Goal: Use online tool/utility: Utilize a website feature to perform a specific function

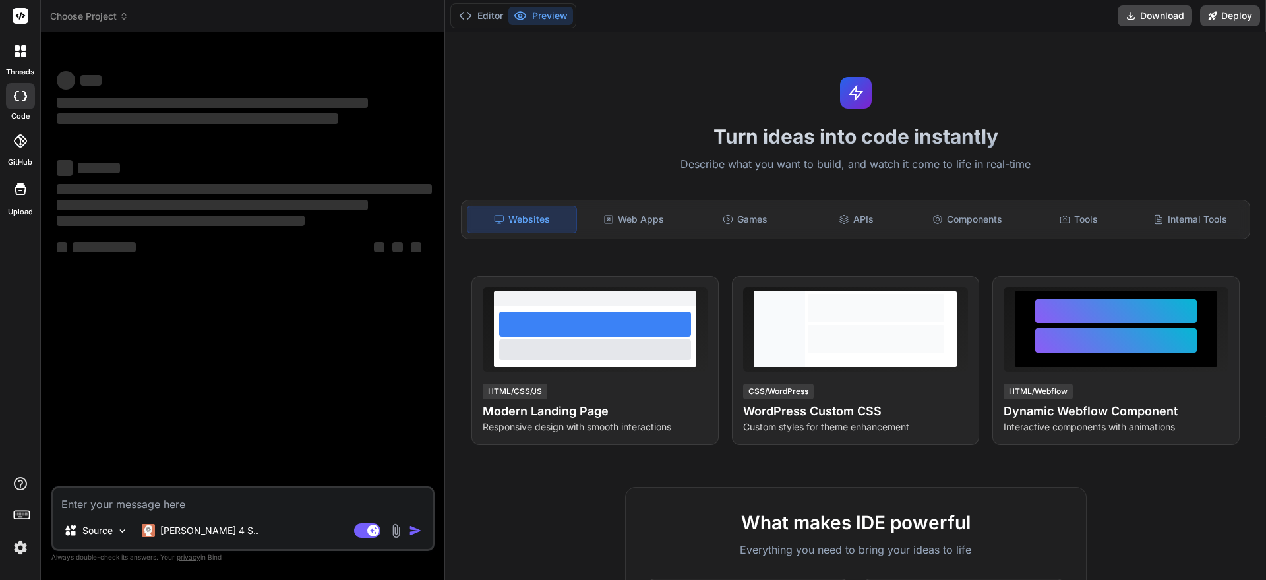
click at [154, 503] on textarea at bounding box center [242, 501] width 379 height 24
type textarea "x"
type textarea "System.setProperty("webdriver.chrome.driver", "D:\\chromedriver_win32\\chromedr…"
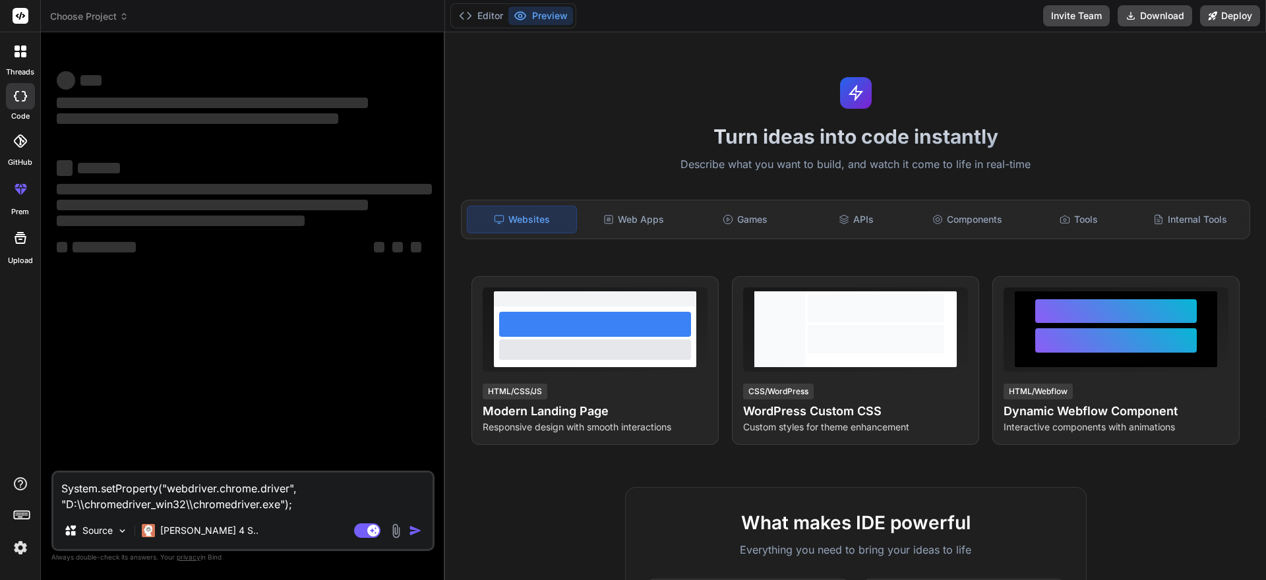
type textarea "x"
type textarea "System.setProperty("webdriver.chrome.driver", "D:\\chromedriver_win32\\chromedr…"
type textarea "x"
type textarea "System.setProperty("webdriver.chrome.driver", "D:\\chromedriver_win32\\chromedr…"
type textarea "x"
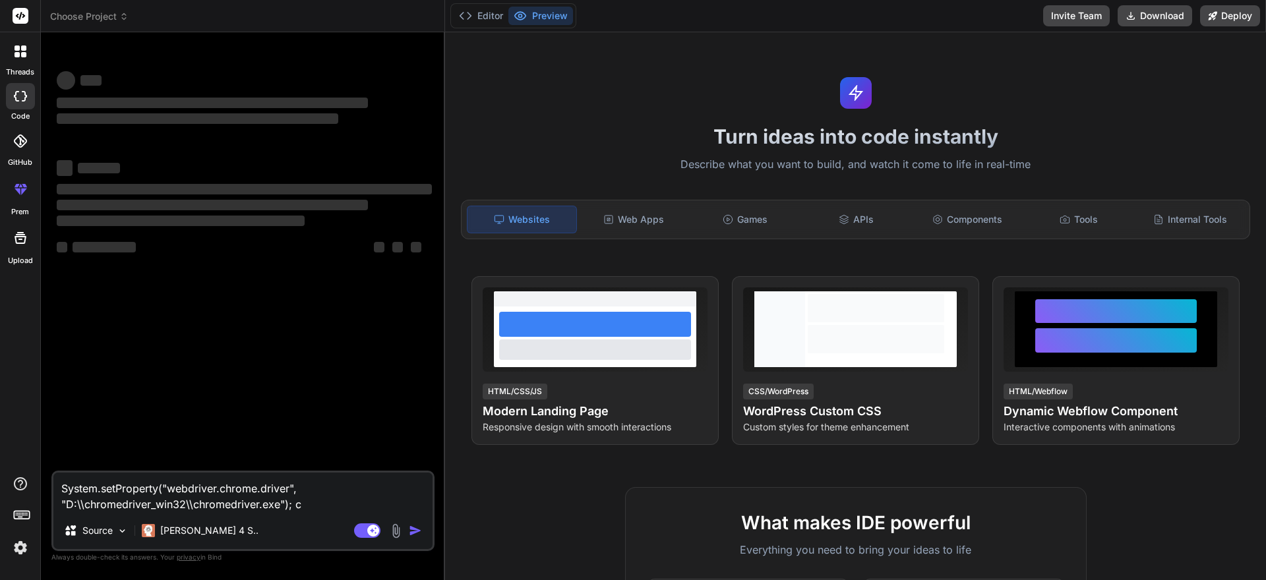
type textarea "System.setProperty("webdriver.chrome.driver", "D:\\chromedriver_win32\\chromedr…"
type textarea "x"
type textarea "System.setProperty("webdriver.chrome.driver", "D:\\chromedriver_win32\\chromedr…"
type textarea "x"
type textarea "System.setProperty("webdriver.chrome.driver", "D:\\chromedriver_win32\\chromedr…"
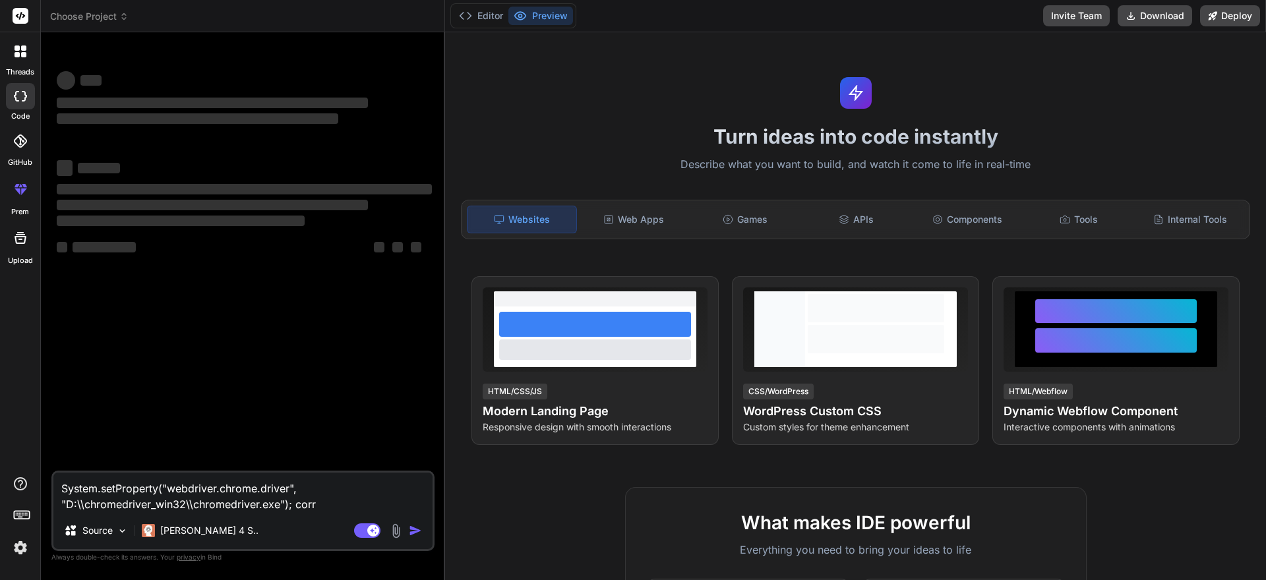
type textarea "x"
type textarea "System.setProperty("webdriver.chrome.driver", "D:\\chromedriver_win32\\chromedr…"
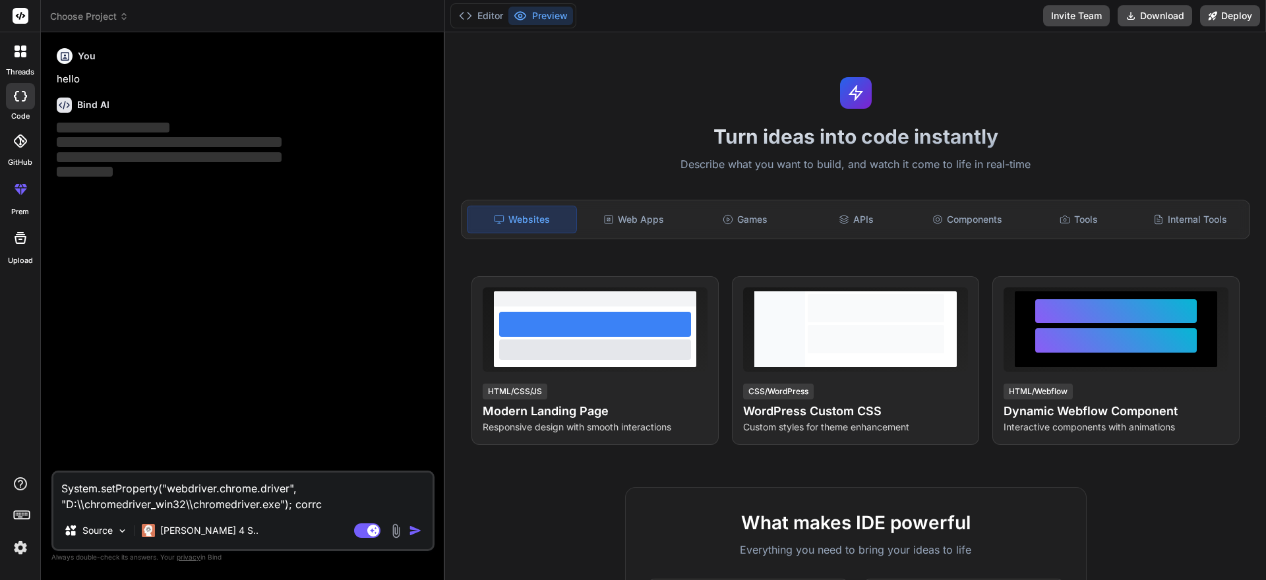
type textarea "x"
type textarea "System.setProperty("webdriver.chrome.driver", "D:\\chromedriver_win32\\chromedr…"
type textarea "x"
type textarea "System.setProperty("webdriver.chrome.driver", "D:\\chromedriver_win32\\chromedr…"
type textarea "x"
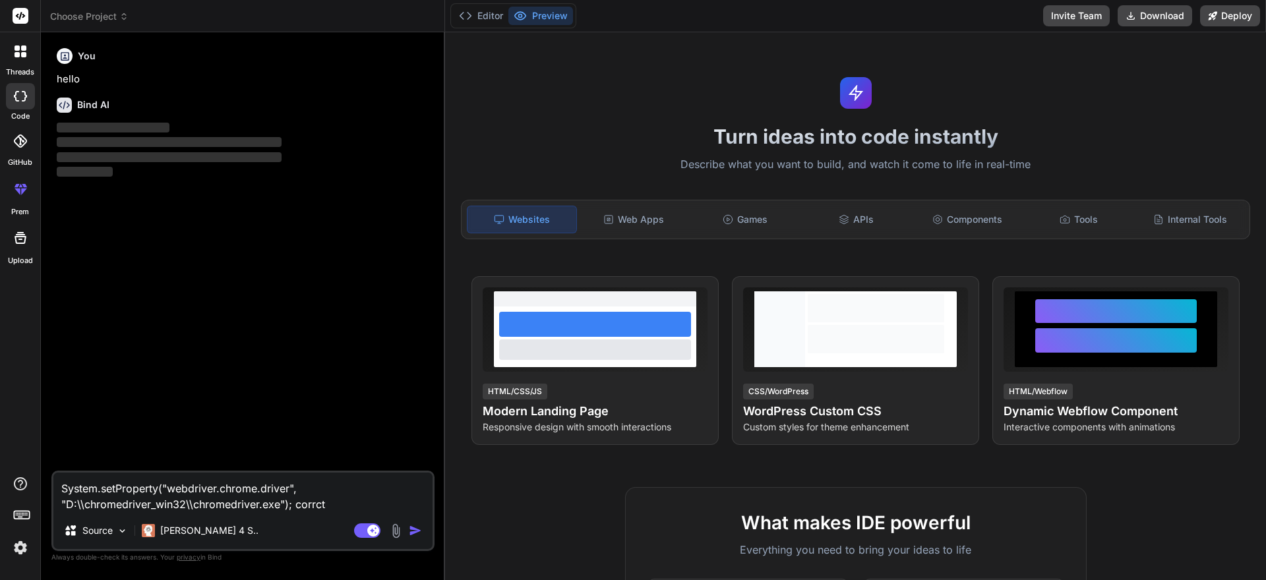
type textarea "System.setProperty("webdriver.chrome.driver", "D:\\chromedriver_win32\\chromedr…"
type textarea "x"
type textarea "System.setProperty("webdriver.chrome.driver", "D:\\chromedriver_win32\\chromedr…"
type textarea "x"
type textarea "System.setProperty("webdriver.chrome.driver", "D:\\chromedriver_win32\\chromedr…"
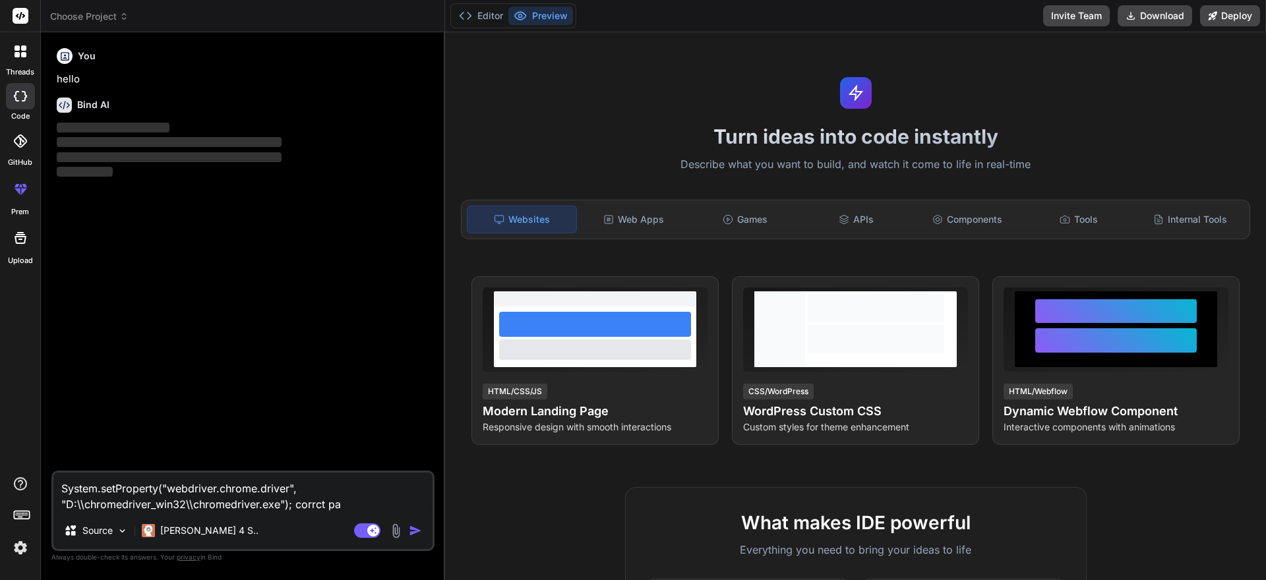
type textarea "x"
type textarea "System.setProperty("webdriver.chrome.driver", "D:\\chromedriver_win32\\chromedr…"
type textarea "x"
type textarea "System.setProperty("webdriver.chrome.driver", "D:\\chromedriver_win32\\chromedr…"
type textarea "x"
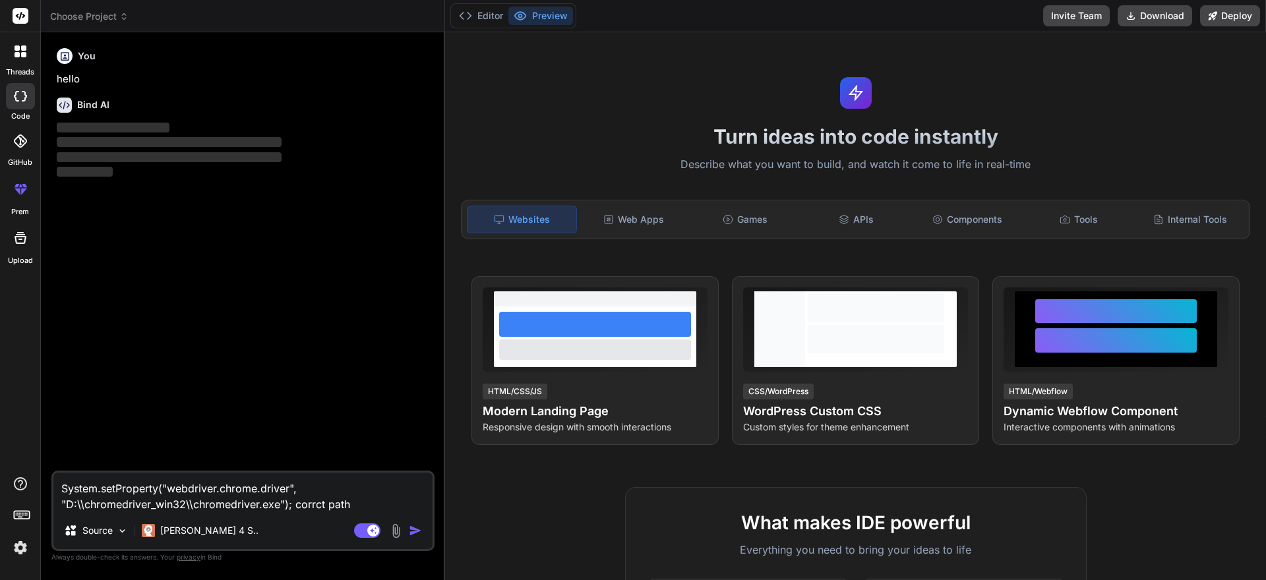
type textarea "System.setProperty("webdriver.chrome.driver", "D:\\chromedriver_win32\\chromedr…"
type textarea "x"
type textarea "System.setProperty("webdriver.chrome.driver", "D:\\chromedriver_win32\\chromedr…"
type textarea "x"
type textarea "System.setProperty("webdriver.chrome.driver", "D:\\chromedriver_win32\\chromedr…"
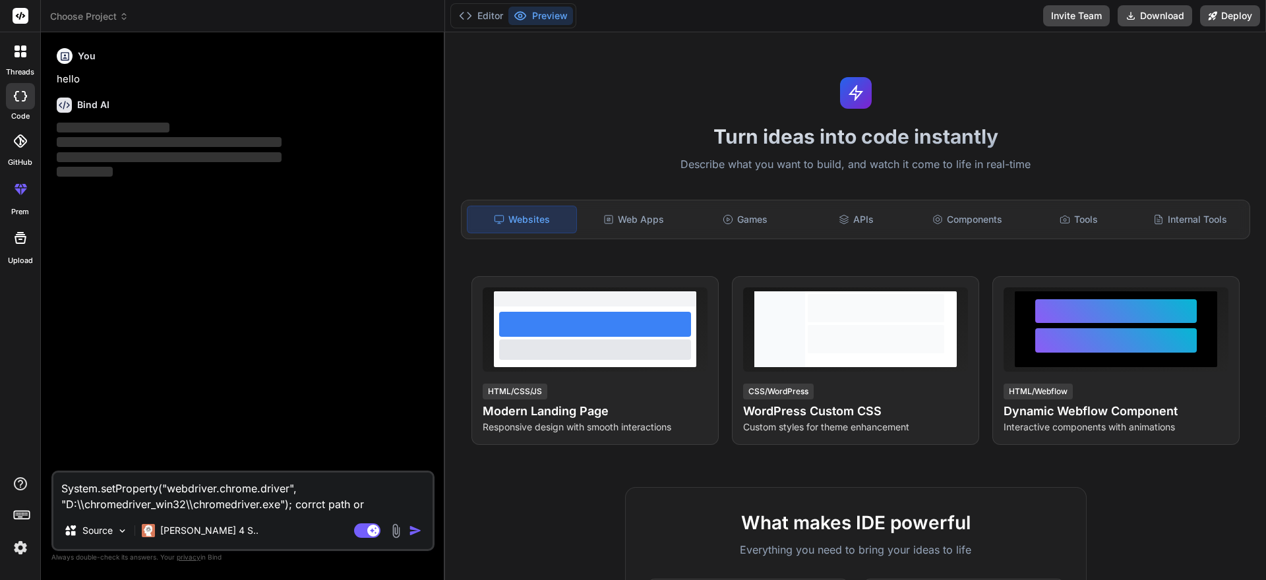
type textarea "x"
type textarea "System.setProperty("webdriver.chrome.driver", "D:\\chromedriver_win32\\chromedr…"
type textarea "x"
type textarea "System.setProperty("webdriver.chrome.driver", "D:\\chromedriver_win32\\chromedr…"
type textarea "x"
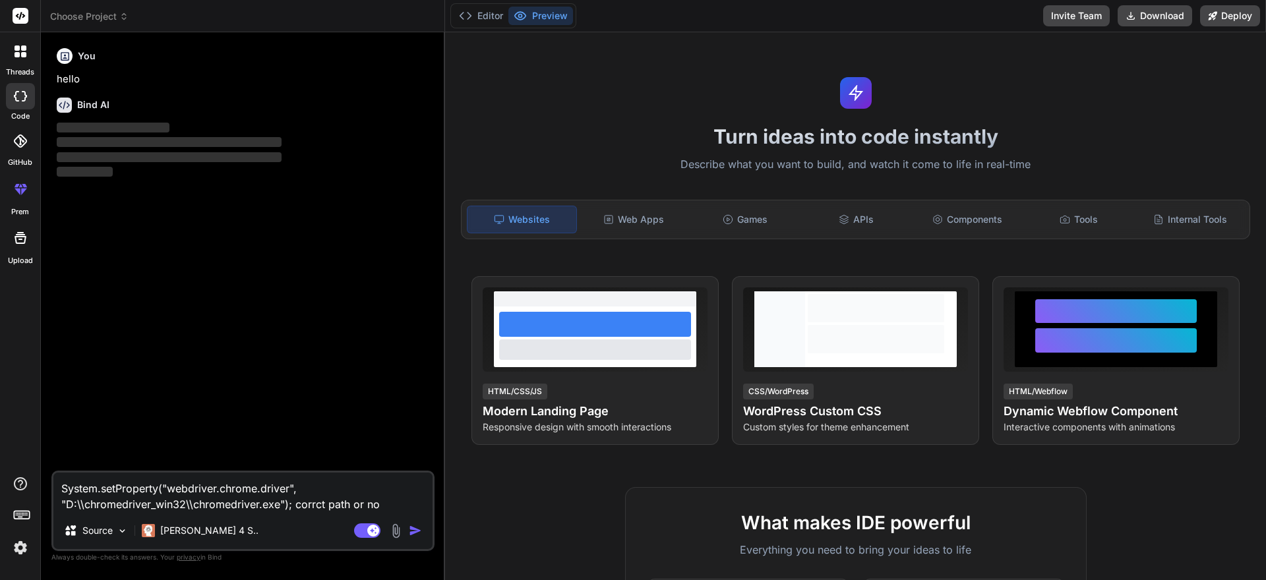
type textarea "System.setProperty("webdriver.chrome.driver", "D:\\chromedriver_win32\\chromedr…"
type textarea "x"
type textarea "System.setProperty("webdriver.chrome.driver", "D:\\chromedriver_win32\\chromedr…"
type textarea "x"
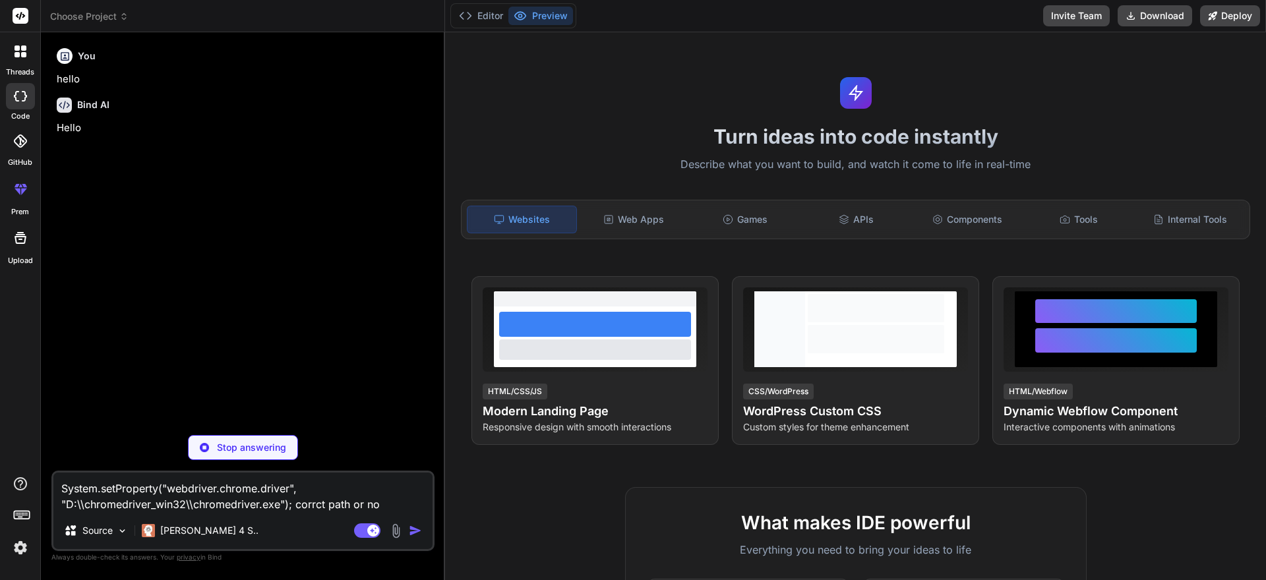
type textarea "System.setProperty("webdriver.chrome.driver", "D:\\chromedriver_win32\\chromedr…"
type textarea "x"
type textarea "System.setProperty("webdriver.chrome.driver", "D:\\chromedriver_win32\\chromedr…"
type textarea "x"
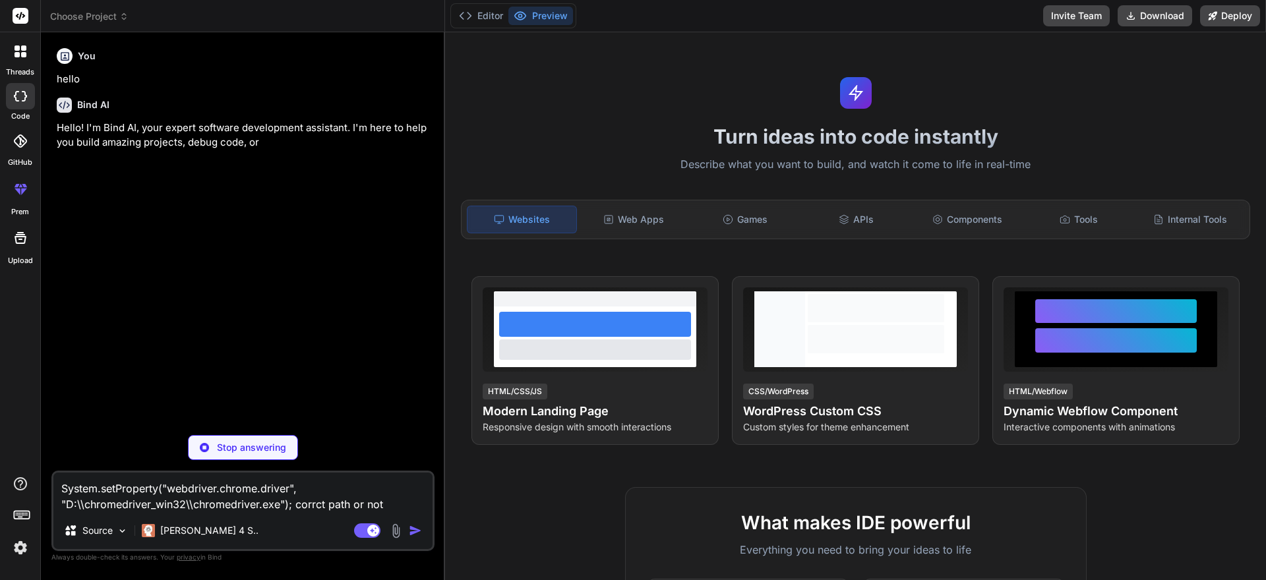
type textarea "System.setProperty("webdriver.chrome.driver", "D:\\chromedriver_win32\\chromedr…"
type textarea "x"
type textarea "System.setProperty("webdriver.chrome.driver", "D:\\chromedriver_win32\\chromedr…"
type textarea "x"
type textarea "System.setProperty("webdriver.chrome.driver", "D:\\chromedriver_win32\\chromedr…"
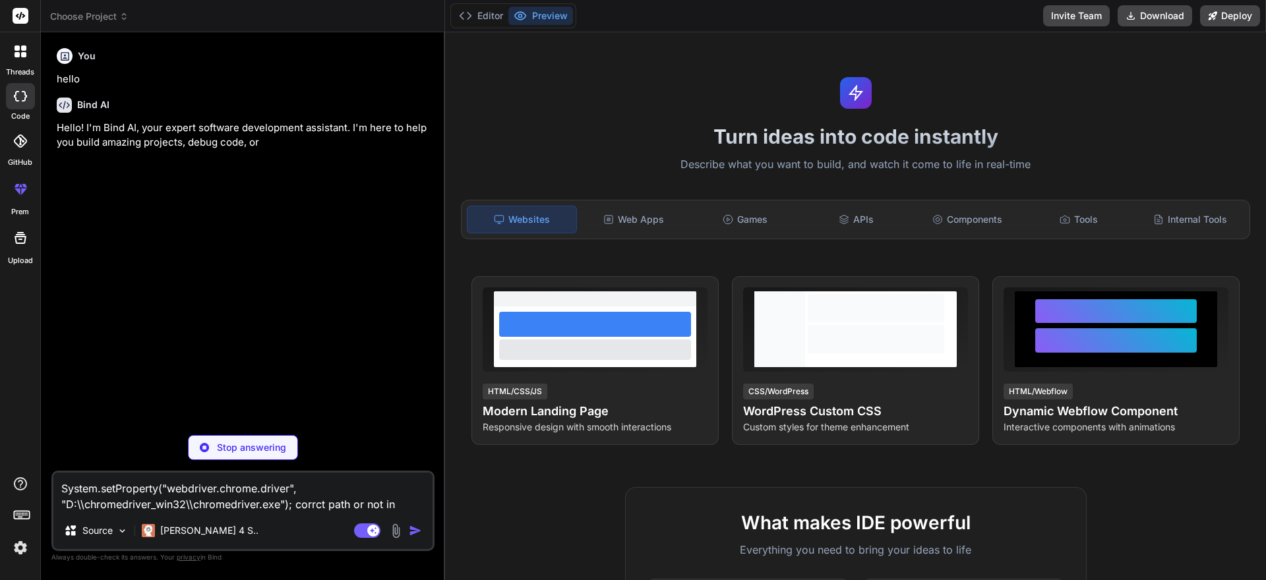
type textarea "x"
type textarea "System.setProperty("webdriver.chrome.driver", "D:\\chromedriver_win32\\chromedr…"
type textarea "x"
type textarea "System.setProperty("webdriver.chrome.driver", "D:\\chromedriver_win32\\chromedr…"
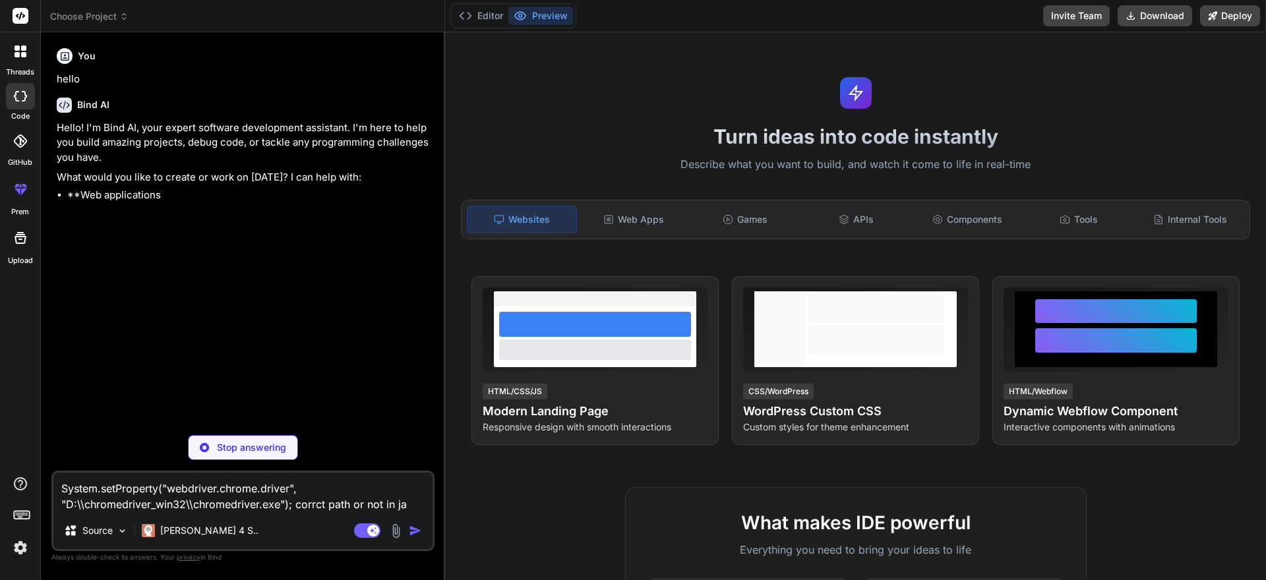
type textarea "x"
type textarea "System.setProperty("webdriver.chrome.driver", "D:\\chromedriver_win32\\chromedr…"
type textarea "x"
type textarea "System.setProperty("webdriver.chrome.driver", "D:\\chromedriver_win32\\chromedr…"
type textarea "x"
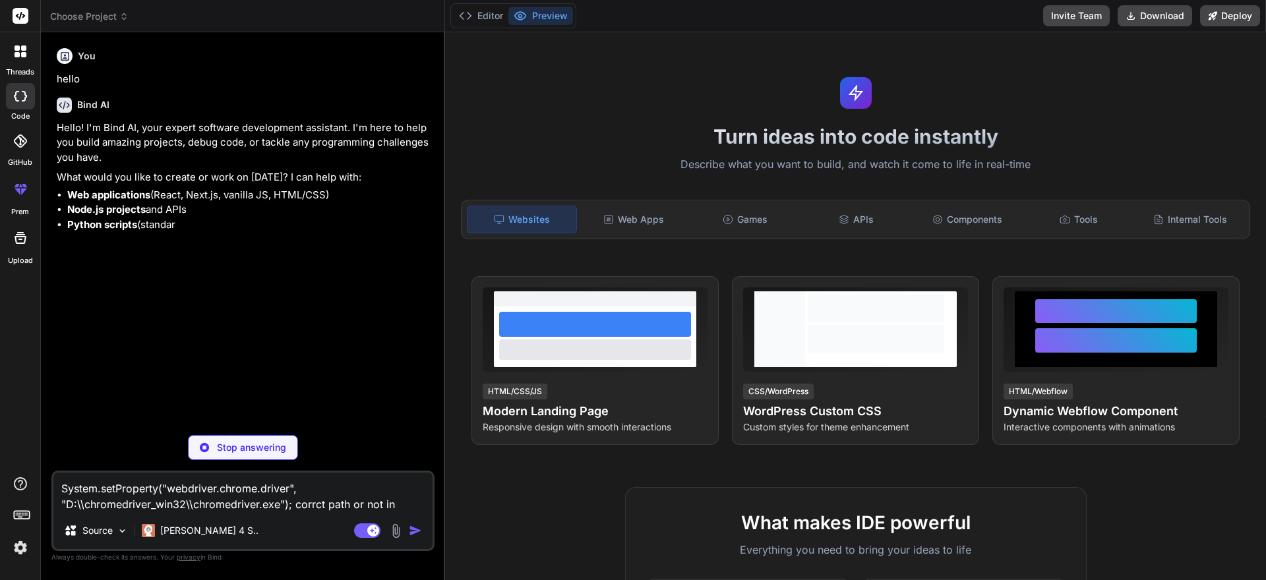
type textarea "System.setProperty("webdriver.chrome.driver", "D:\\chromedriver_win32\\chromedr…"
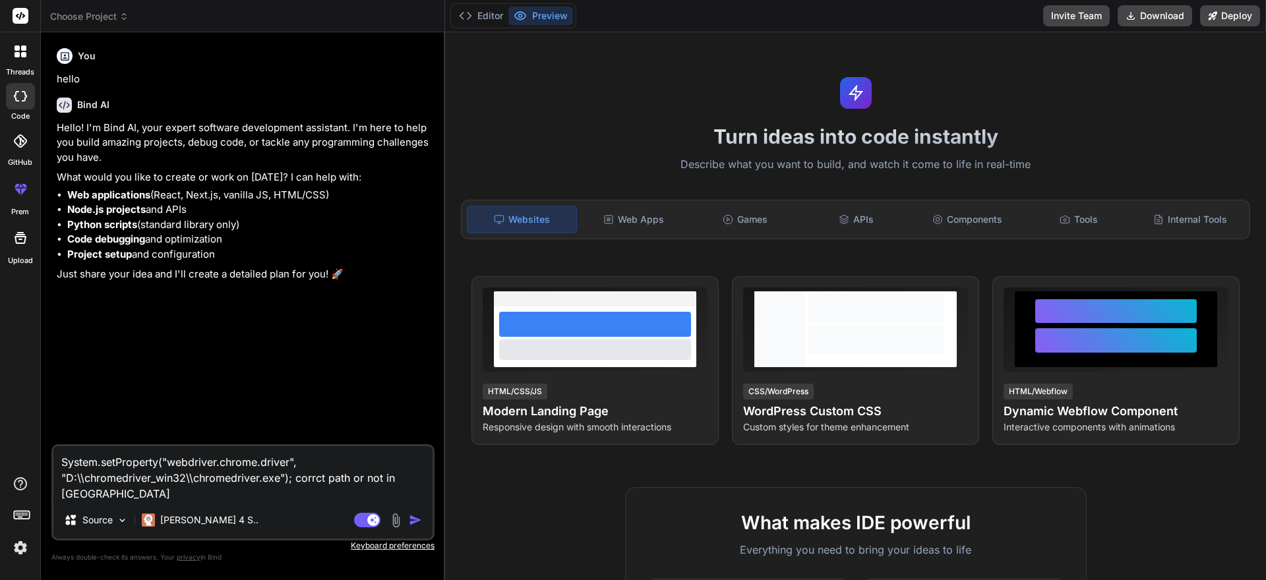
type textarea "x"
type textarea "System.setProperty("webdriver.chrome.driver", "D:\\chromedriver_win32\\chromedr…"
click at [412, 516] on img "button" at bounding box center [415, 520] width 13 height 13
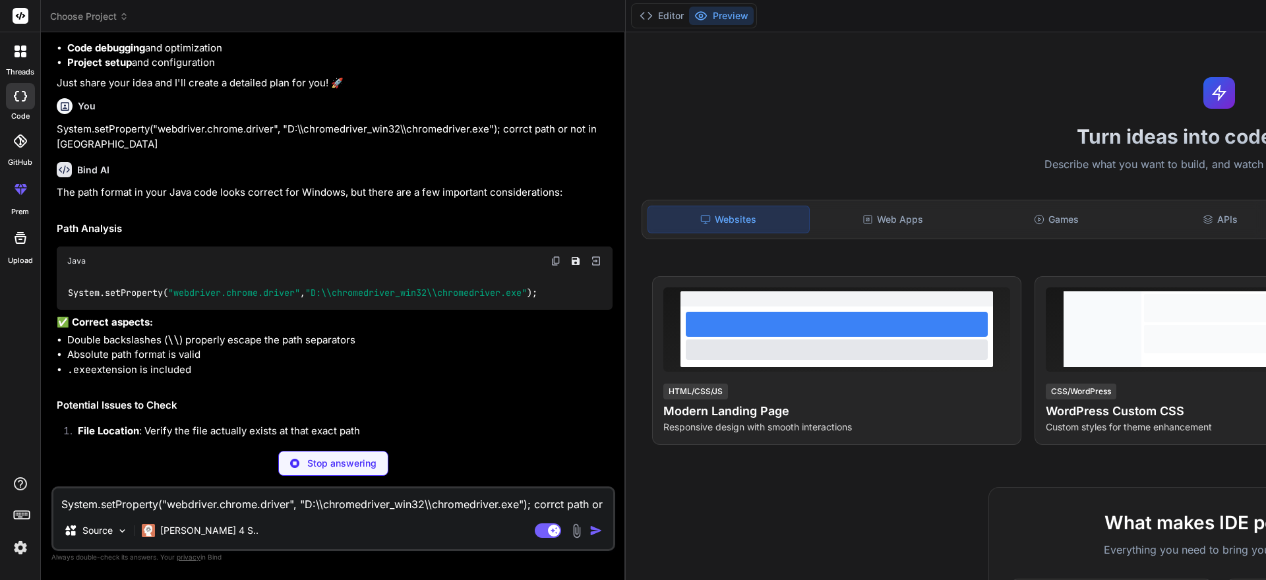
scroll to position [198, 0]
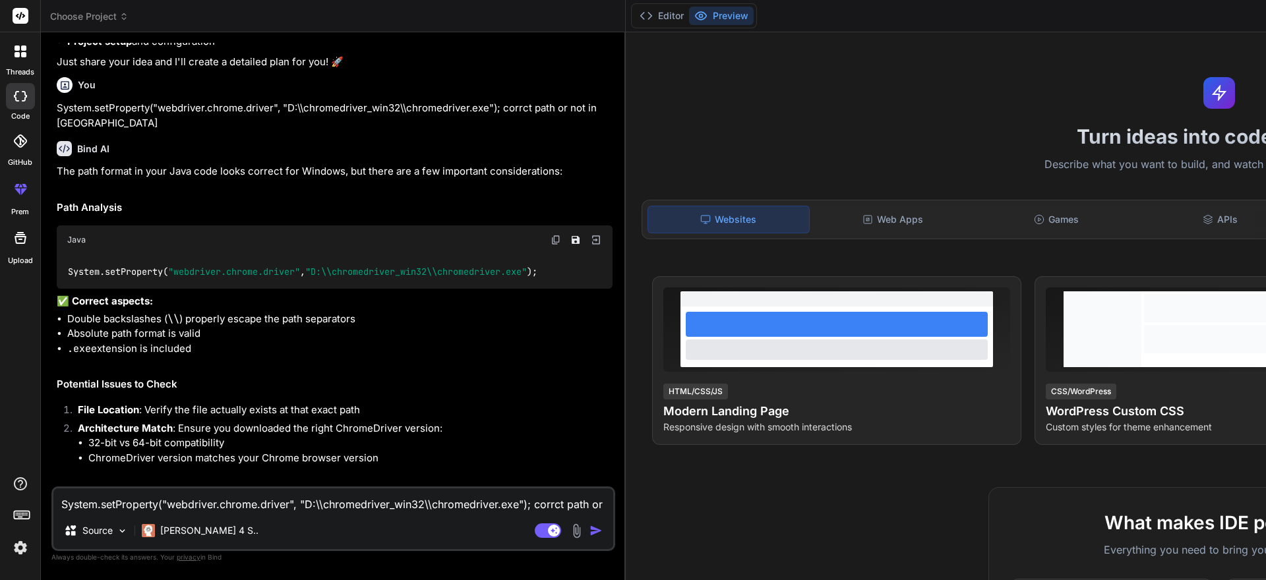
type textarea "x"
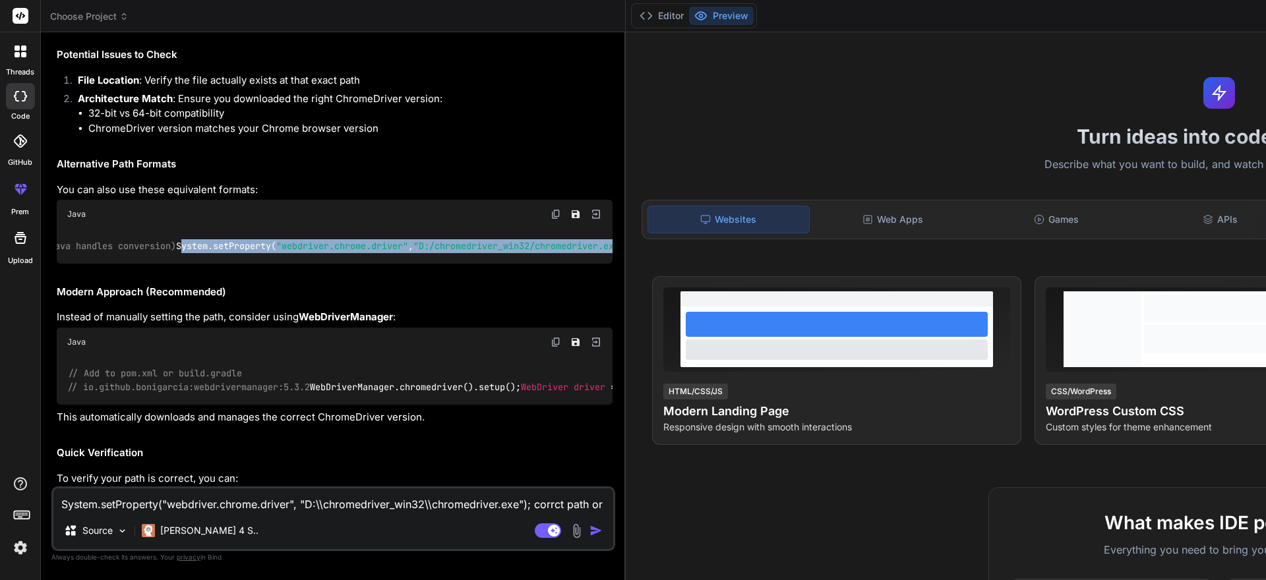
scroll to position [0, 131]
drag, startPoint x: 66, startPoint y: 315, endPoint x: 428, endPoint y: 317, distance: 362.1
click at [428, 263] on div "// Forward slashes (Java handles conversion) System.setProperty( "webdriver.chr…" at bounding box center [335, 246] width 556 height 34
copy code "System.setProperty( "webdriver.chrome.driver" , "D:/chromedriver_win32/chromedr…"
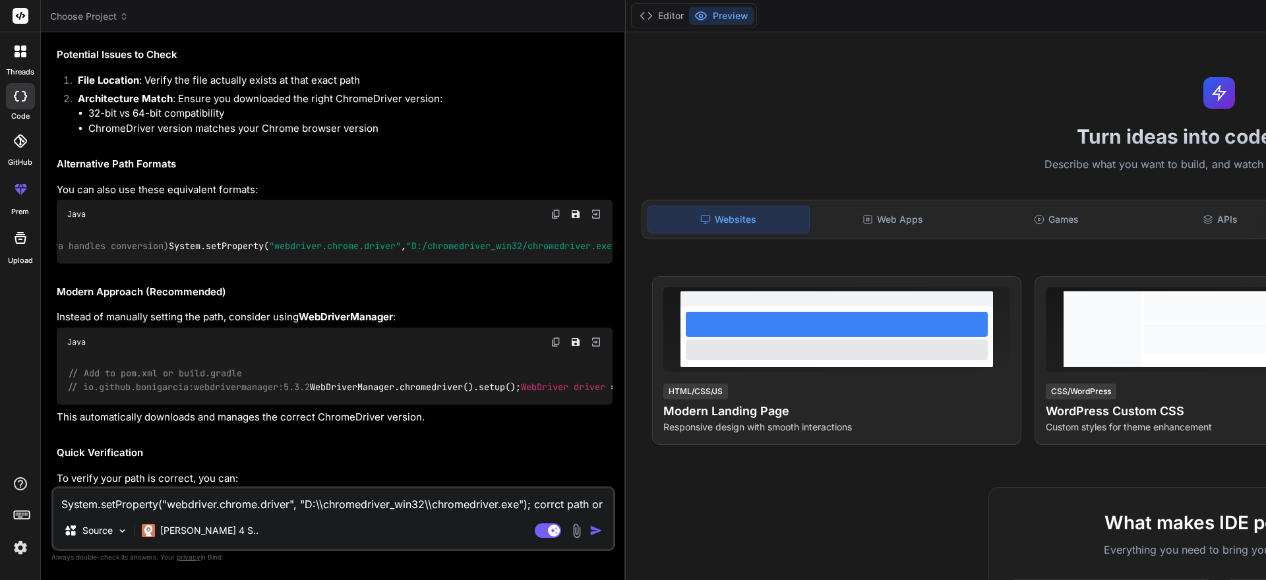
click at [237, 513] on div "System.setProperty("webdriver.chrome.driver", "D:\\chromedriver_win32\\chromedr…" at bounding box center [333, 519] width 564 height 65
click at [206, 499] on textarea "System.setProperty("webdriver.chrome.driver", "D:\\chromedriver_win32\\chromedr…" at bounding box center [333, 501] width 560 height 24
paste textarea "Exception in thread "main" java.lang.NoClassDefFoundError: com/google/common/co…"
type textarea "Exception in thread "main" java.lang.NoClassDefFoundError: com/google/common/co…"
type textarea "x"
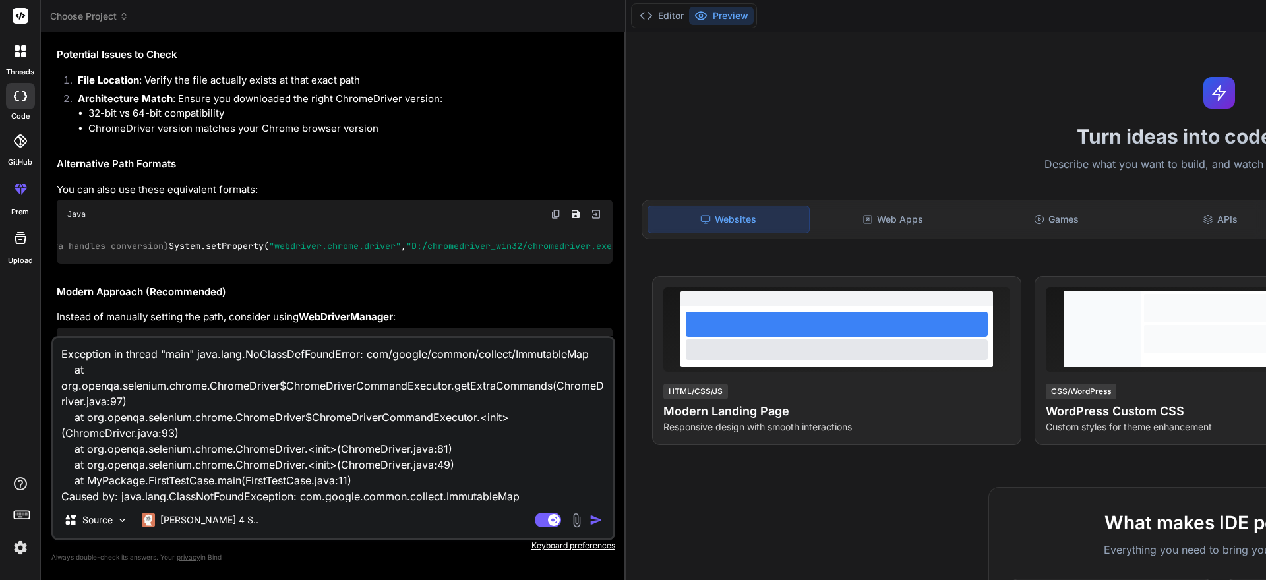
scroll to position [207, 0]
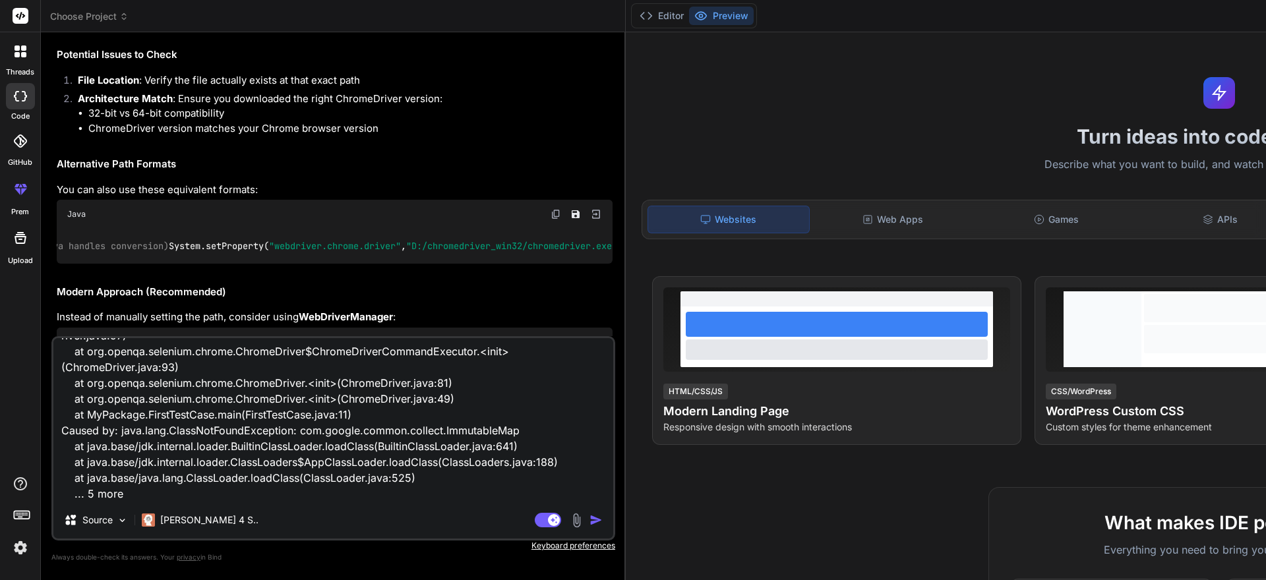
type textarea "Exception in thread "main" java.lang.NoClassDefFoundError: com/google/common/co…"
type textarea "x"
type textarea "Exception in thread "main" java.lang.NoClassDefFoundError: com/google/common/co…"
type textarea "x"
type textarea "Exception in thread "main" java.lang.NoClassDefFoundError: com/google/common/co…"
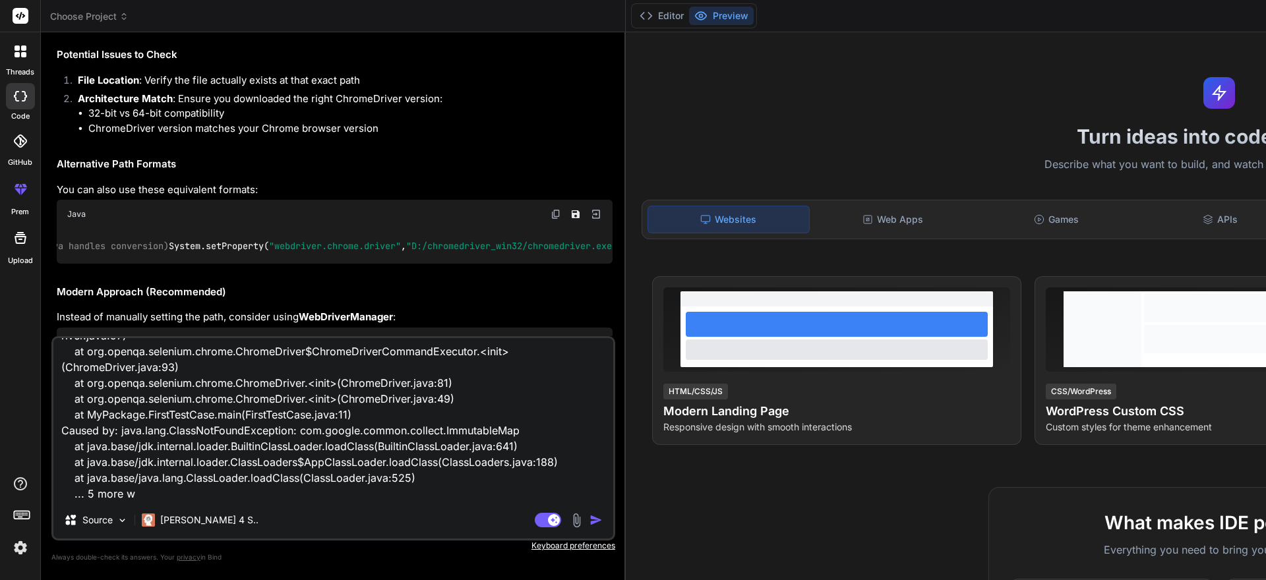
type textarea "x"
type textarea "Exception in thread "main" java.lang.NoClassDefFoundError: com/google/common/co…"
type textarea "x"
type textarea "Exception in thread "main" java.lang.NoClassDefFoundError: com/google/common/co…"
type textarea "x"
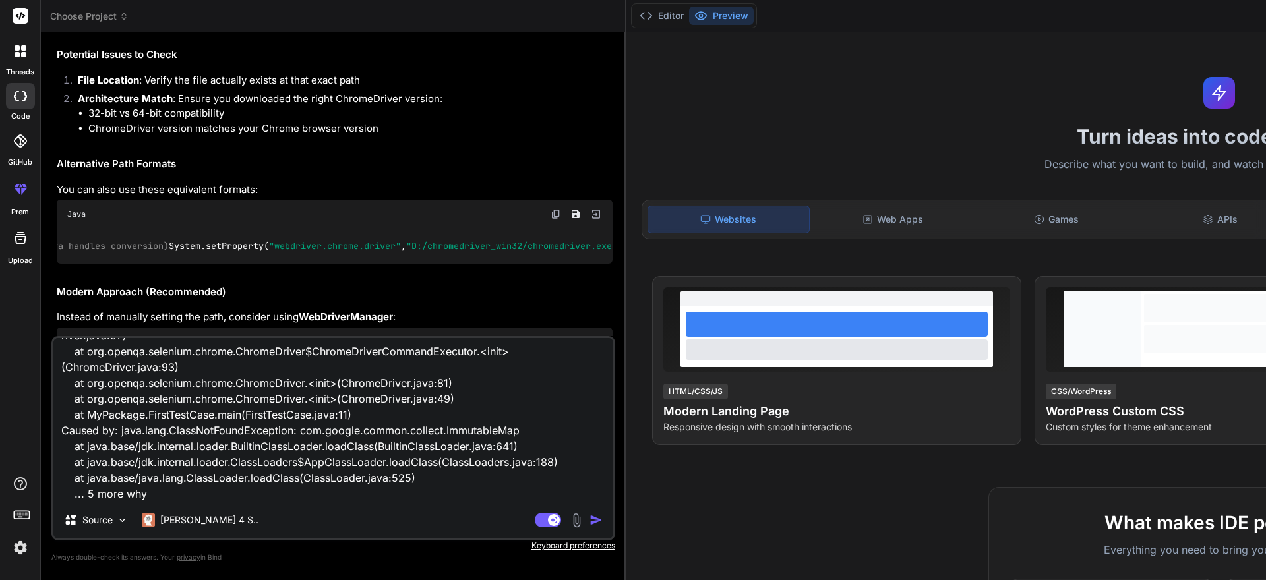
type textarea "Exception in thread "main" java.lang.NoClassDefFoundError: com/google/common/co…"
type textarea "x"
type textarea "Exception in thread "main" java.lang.NoClassDefFoundError: com/google/common/co…"
type textarea "x"
type textarea "Exception in thread "main" java.lang.NoClassDefFoundError: com/google/common/co…"
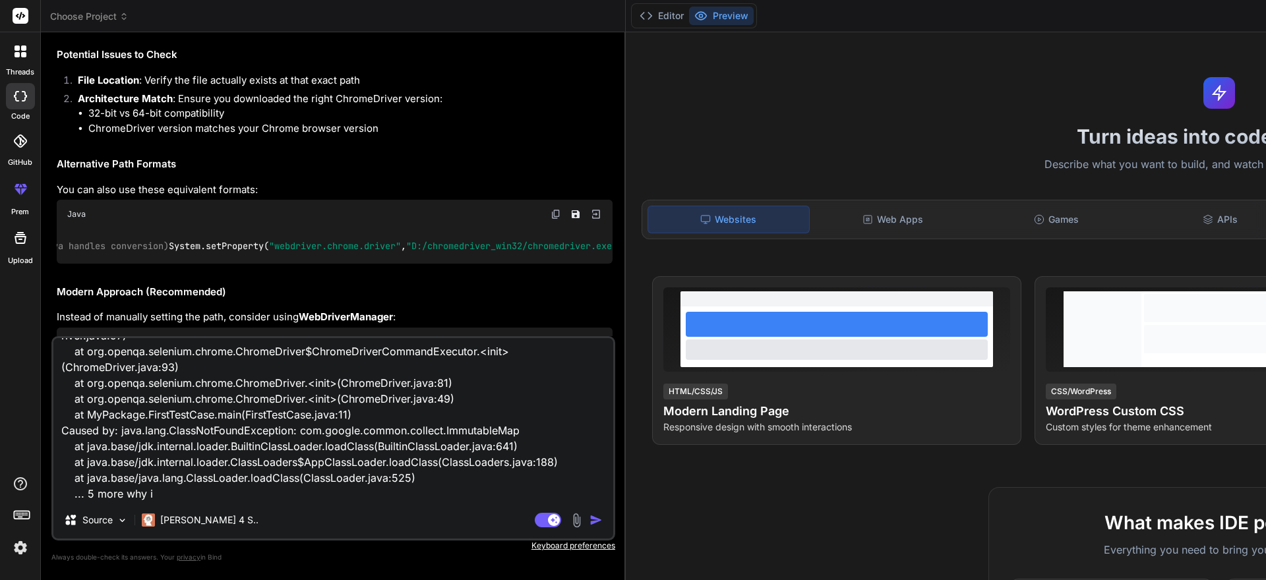
type textarea "x"
type textarea "Exception in thread "main" java.lang.NoClassDefFoundError: com/google/common/co…"
type textarea "x"
type textarea "Exception in thread "main" java.lang.NoClassDefFoundError: com/google/common/co…"
type textarea "x"
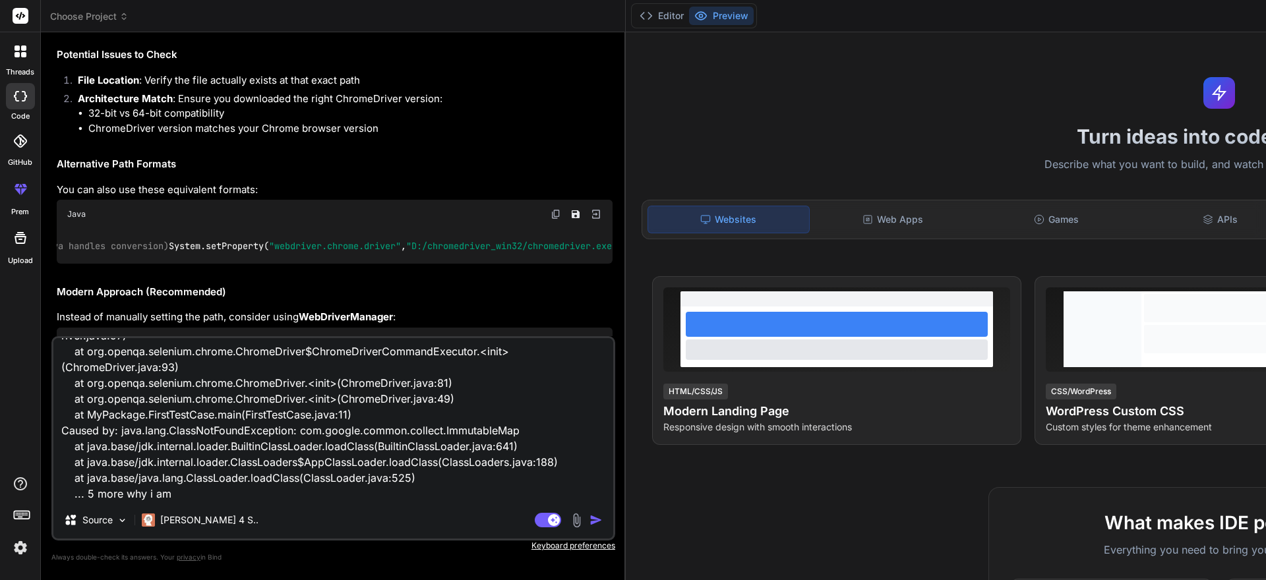
type textarea "Exception in thread "main" java.lang.NoClassDefFoundError: com/google/common/co…"
type textarea "x"
type textarea "Exception in thread "main" java.lang.NoClassDefFoundError: com/google/common/co…"
type textarea "x"
type textarea "Exception in thread "main" java.lang.NoClassDefFoundError: com/google/common/co…"
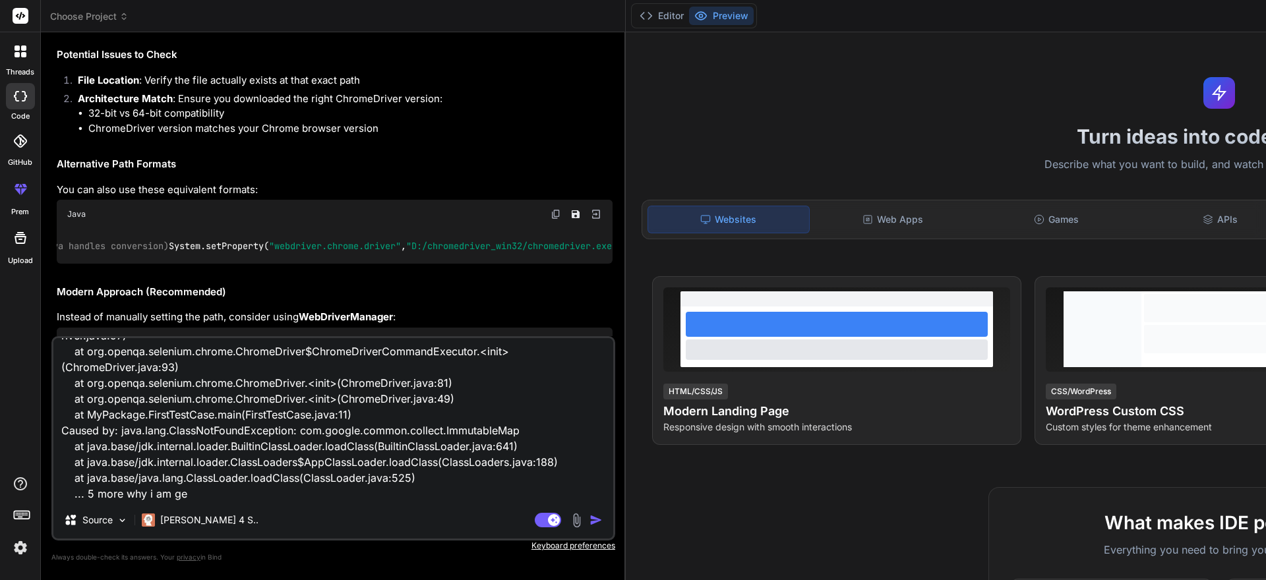
type textarea "x"
type textarea "Exception in thread "main" java.lang.NoClassDefFoundError: com/google/common/co…"
type textarea "x"
type textarea "Exception in thread "main" java.lang.NoClassDefFoundError: com/google/common/co…"
type textarea "x"
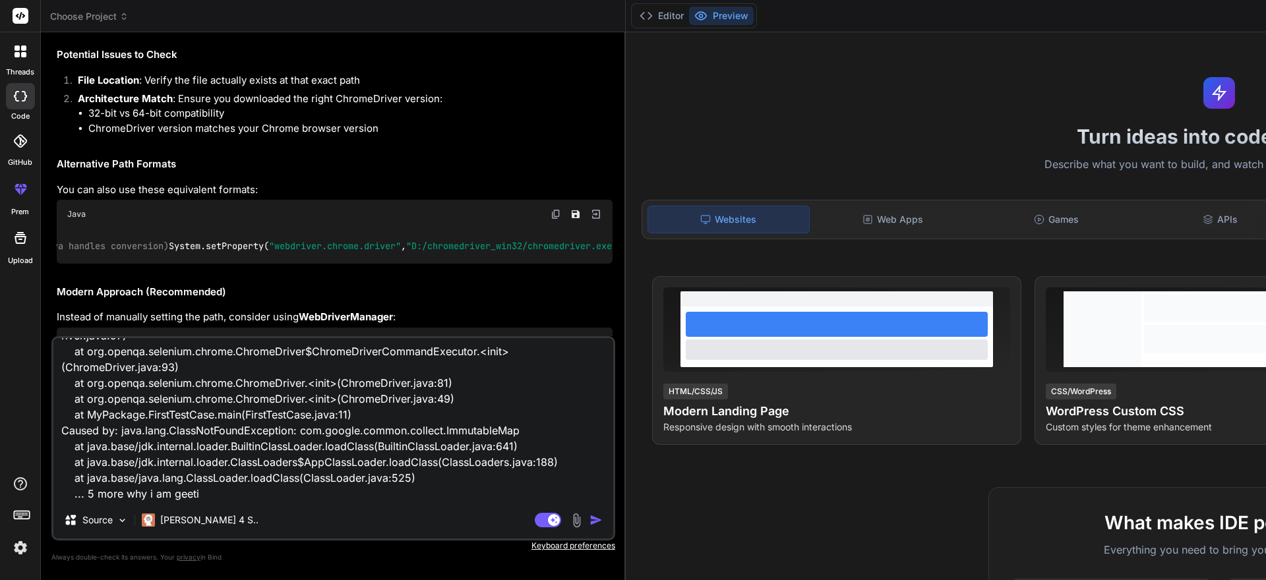
type textarea "Exception in thread "main" java.lang.NoClassDefFoundError: com/google/common/co…"
type textarea "x"
type textarea "Exception in thread "main" java.lang.NoClassDefFoundError: com/google/common/co…"
type textarea "x"
type textarea "Exception in thread "main" java.lang.NoClassDefFoundError: com/google/common/co…"
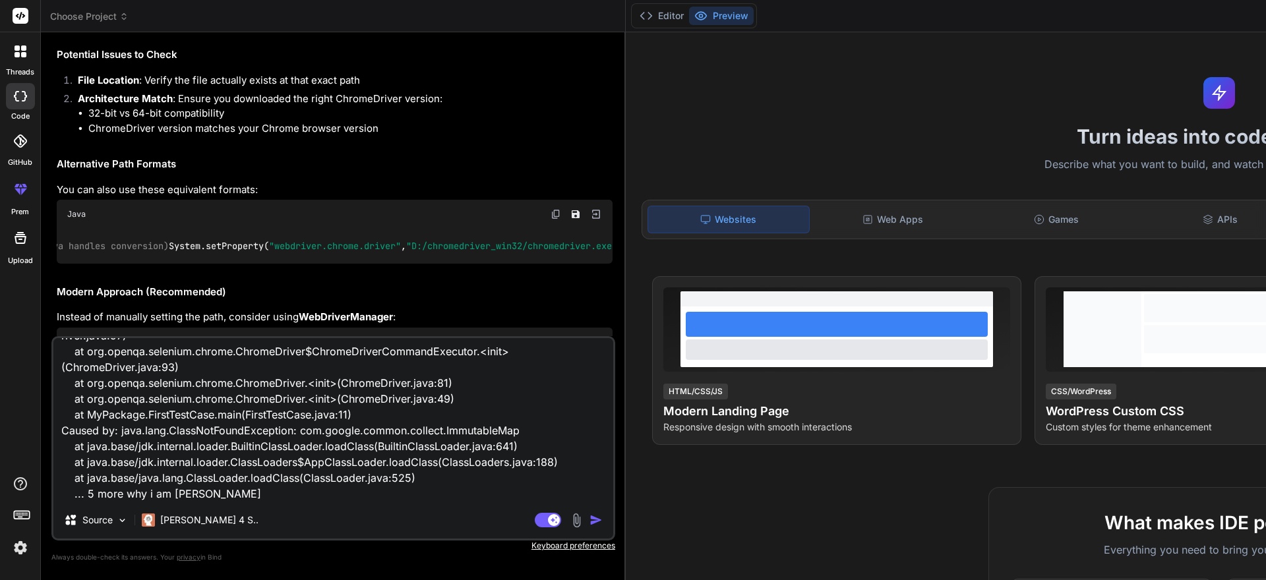
type textarea "x"
type textarea "Exception in thread "main" java.lang.NoClassDefFoundError: com/google/common/co…"
type textarea "x"
type textarea "Exception in thread "main" java.lang.NoClassDefFoundError: com/google/common/co…"
type textarea "x"
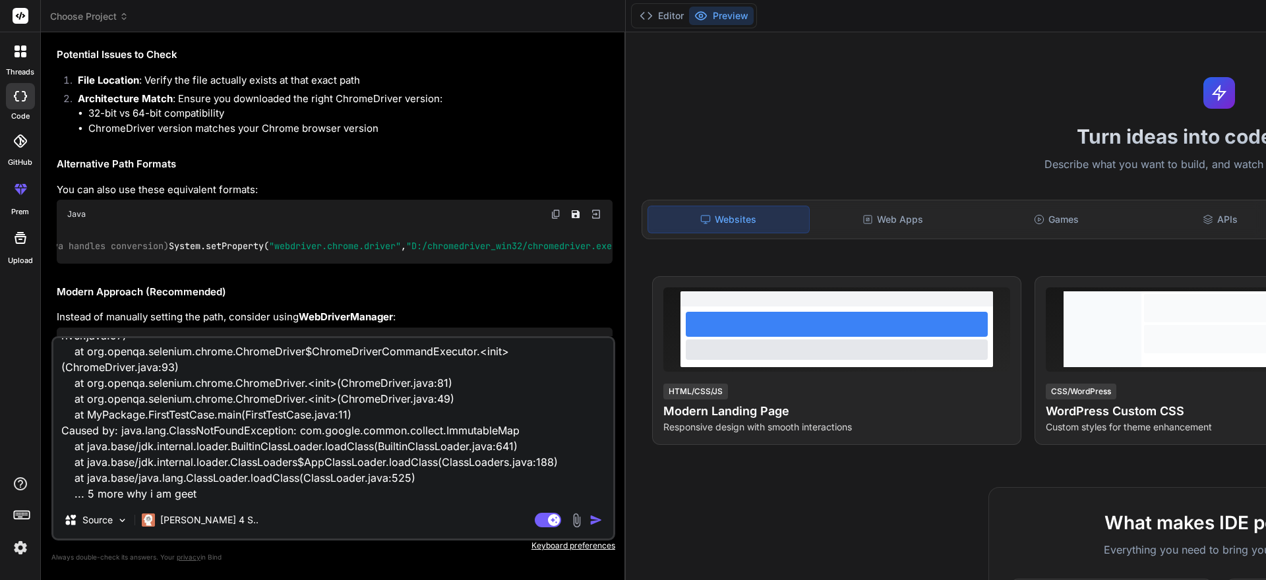
type textarea "Exception in thread "main" java.lang.NoClassDefFoundError: com/google/common/co…"
type textarea "x"
type textarea "Exception in thread "main" java.lang.NoClassDefFoundError: com/google/common/co…"
type textarea "x"
type textarea "Exception in thread "main" java.lang.NoClassDefFoundError: com/google/common/co…"
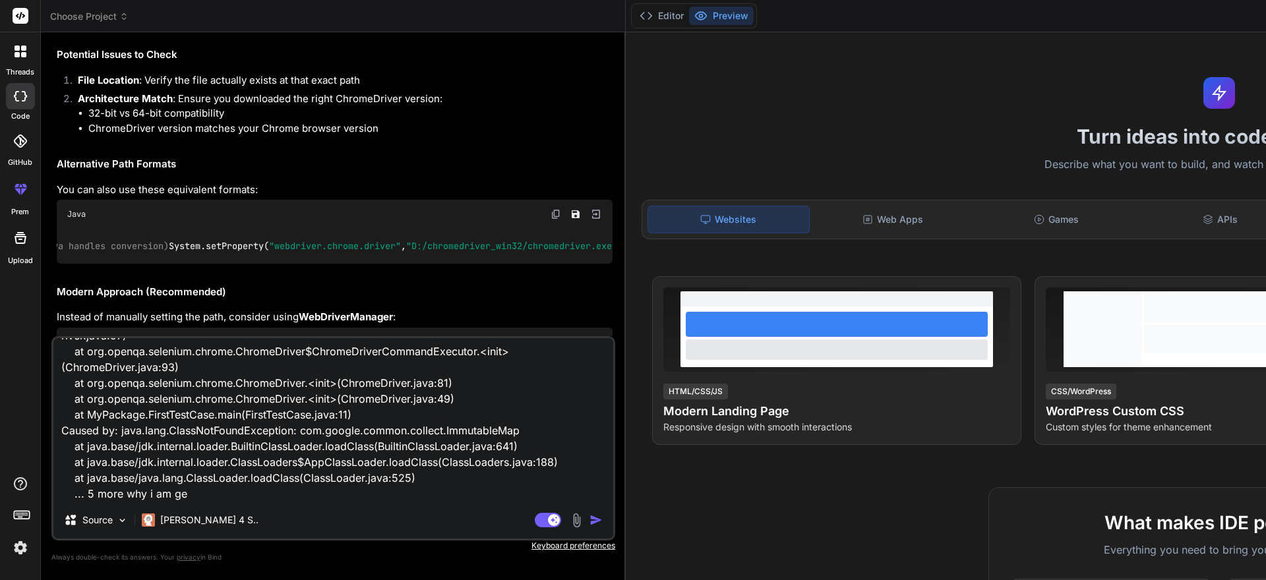
type textarea "x"
type textarea "Exception in thread "main" java.lang.NoClassDefFoundError: com/google/common/co…"
type textarea "x"
type textarea "Exception in thread "main" java.lang.NoClassDefFoundError: com/google/common/co…"
type textarea "x"
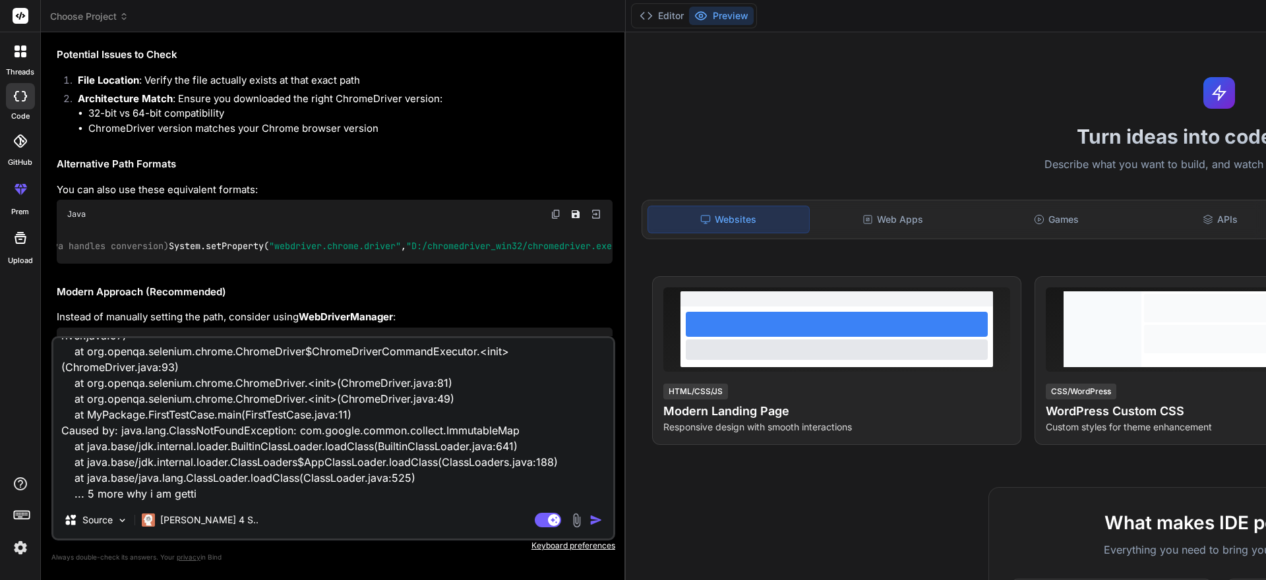
type textarea "Exception in thread "main" java.lang.NoClassDefFoundError: com/google/common/co…"
type textarea "x"
type textarea "Exception in thread "main" java.lang.NoClassDefFoundError: com/google/common/co…"
type textarea "x"
type textarea "Exception in thread "main" java.lang.NoClassDefFoundError: com/google/common/co…"
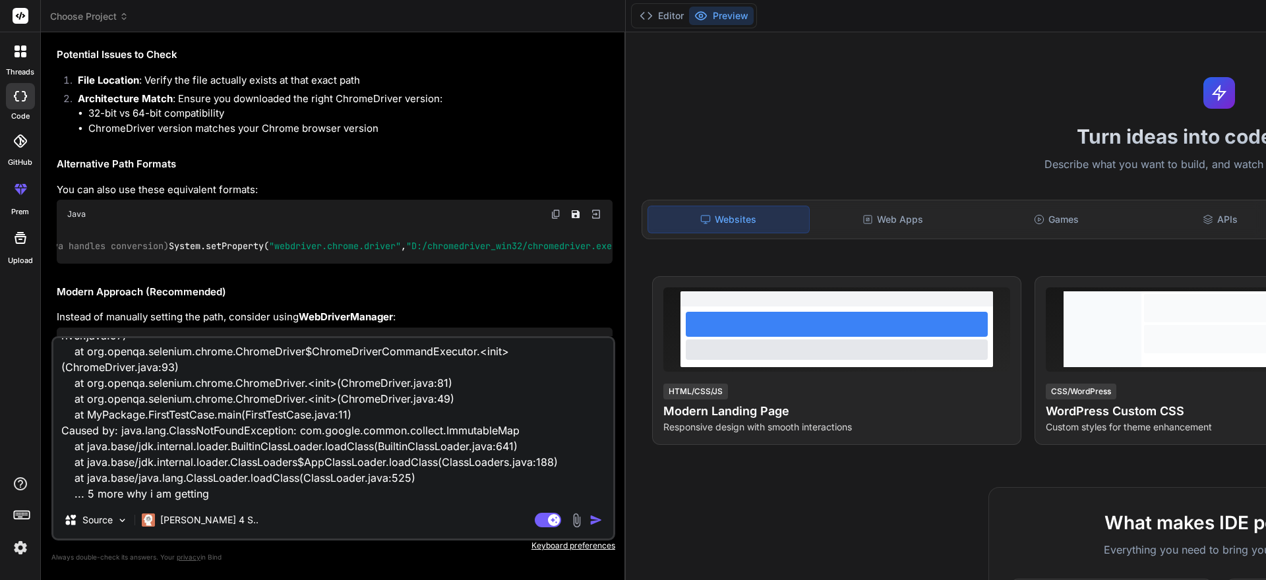
type textarea "x"
type textarea "Exception in thread "main" java.lang.NoClassDefFoundError: com/google/common/co…"
type textarea "x"
type textarea "Exception in thread "main" java.lang.NoClassDefFoundError: com/google/common/co…"
type textarea "x"
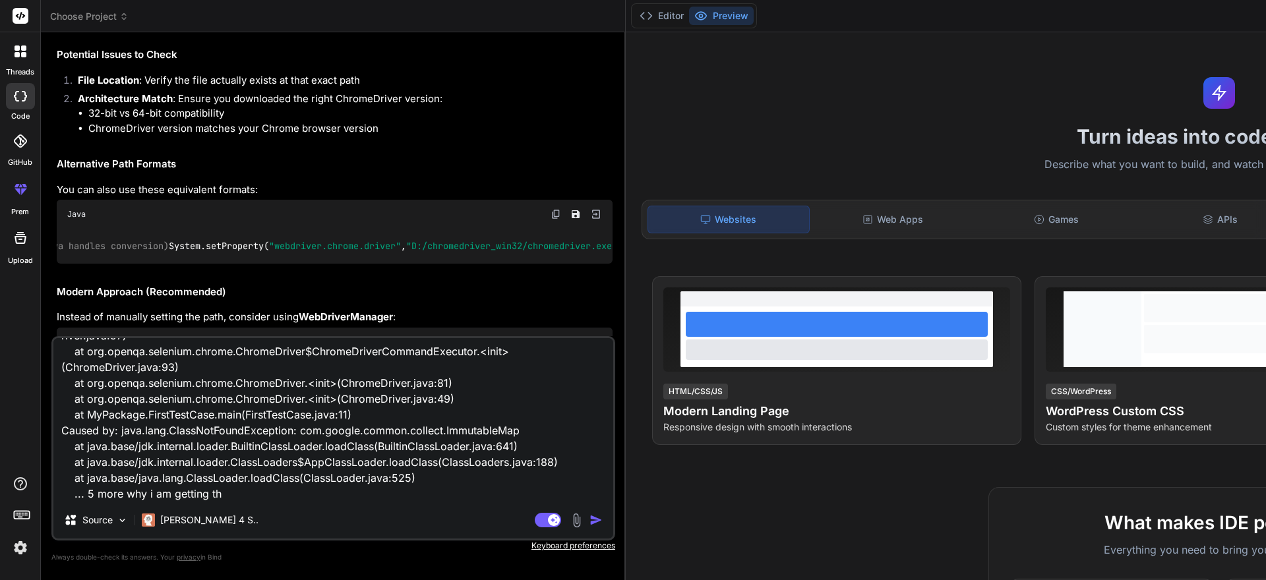
type textarea "Exception in thread "main" java.lang.NoClassDefFoundError: com/google/common/co…"
type textarea "x"
type textarea "Exception in thread "main" java.lang.NoClassDefFoundError: com/google/common/co…"
type textarea "x"
type textarea "Exception in thread "main" java.lang.NoClassDefFoundError: com/google/common/co…"
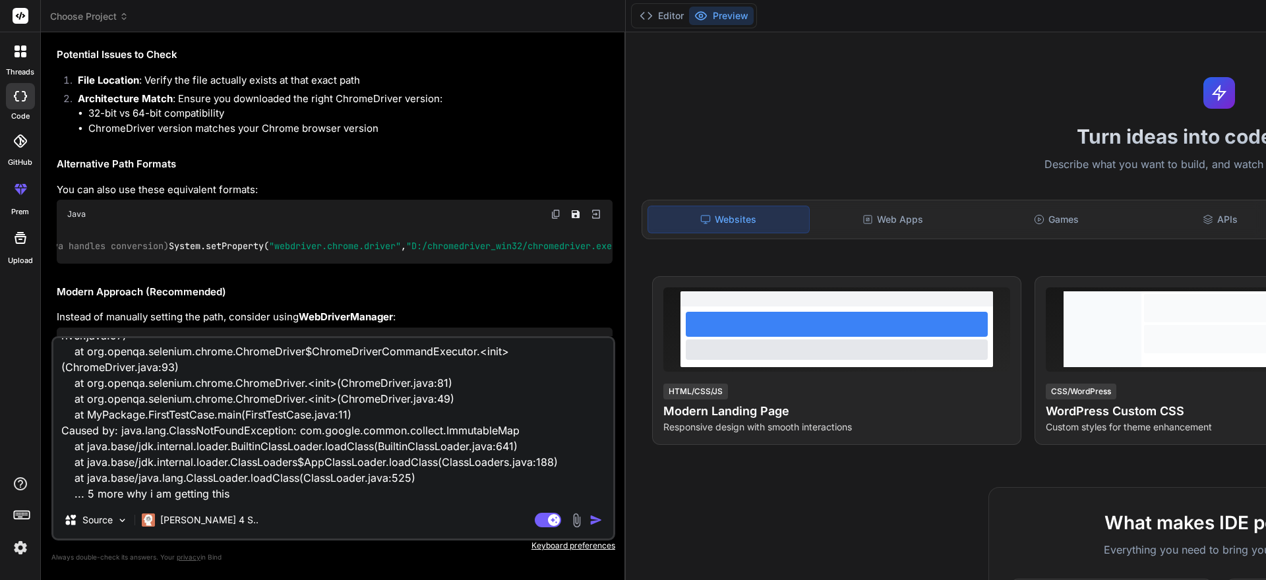
type textarea "x"
type textarea "Exception in thread "main" java.lang.NoClassDefFoundError: com/google/common/co…"
type textarea "x"
type textarea "Exception in thread "main" java.lang.NoClassDefFoundError: com/google/common/co…"
type textarea "x"
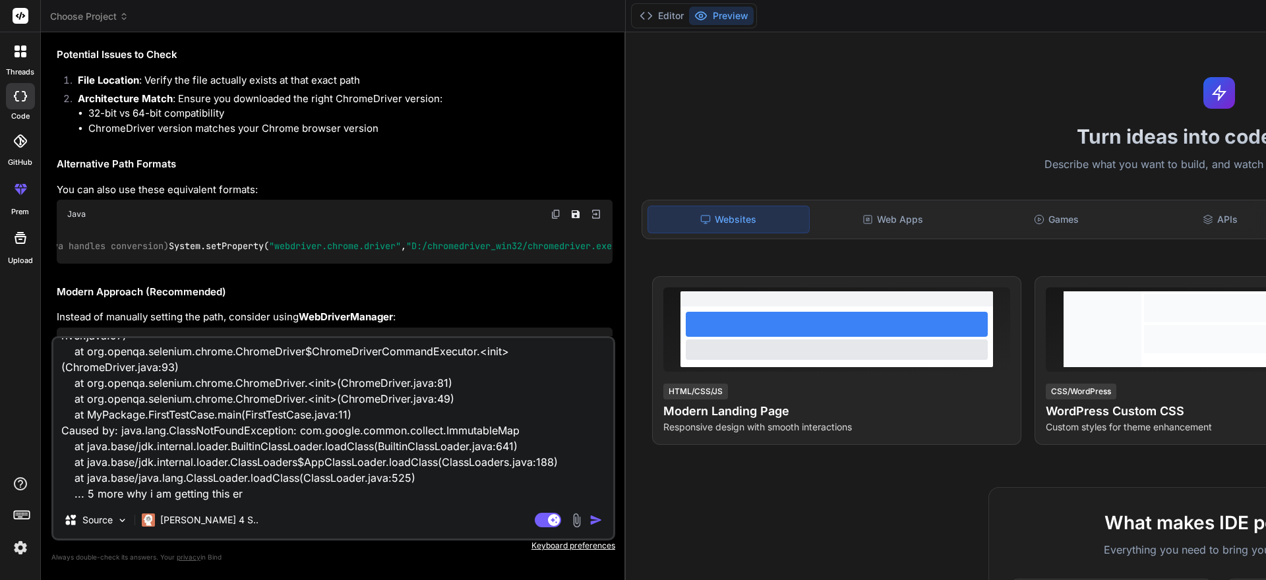
type textarea "Exception in thread "main" java.lang.NoClassDefFoundError: com/google/common/co…"
type textarea "x"
type textarea "Exception in thread "main" java.lang.NoClassDefFoundError: com/google/common/co…"
type textarea "x"
type textarea "Exception in thread "main" java.lang.NoClassDefFoundError: com/google/common/co…"
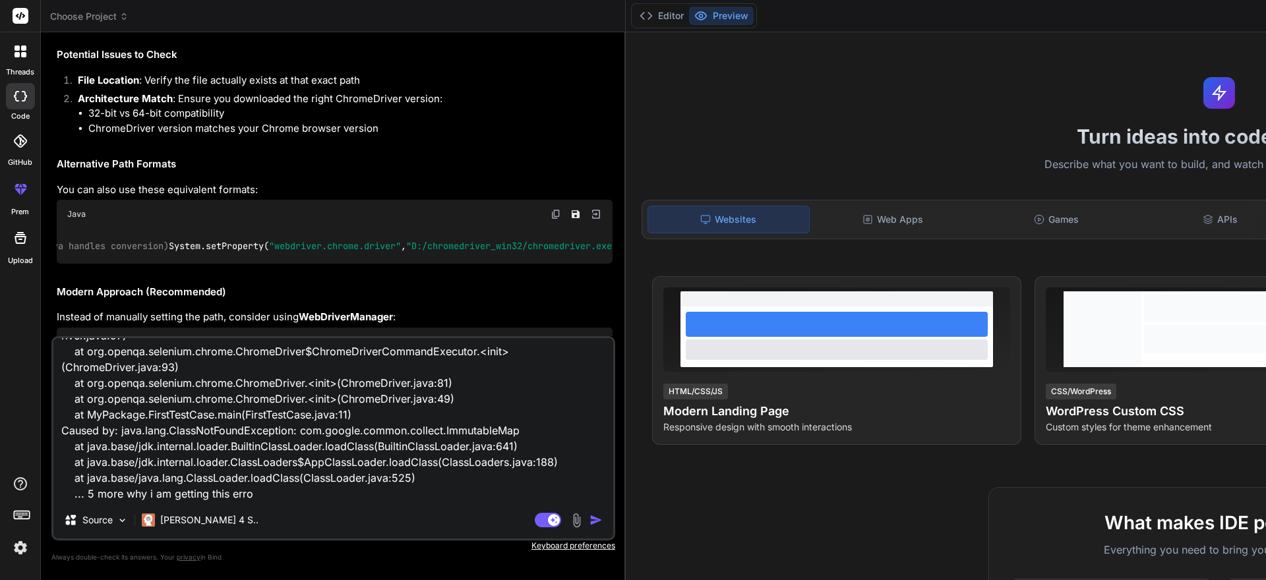
type textarea "x"
type textarea "Exception in thread "main" java.lang.NoClassDefFoundError: com/google/common/co…"
type textarea "x"
type textarea "Exception in thread "main" java.lang.NoClassDefFoundError: com/google/common/co…"
type textarea "x"
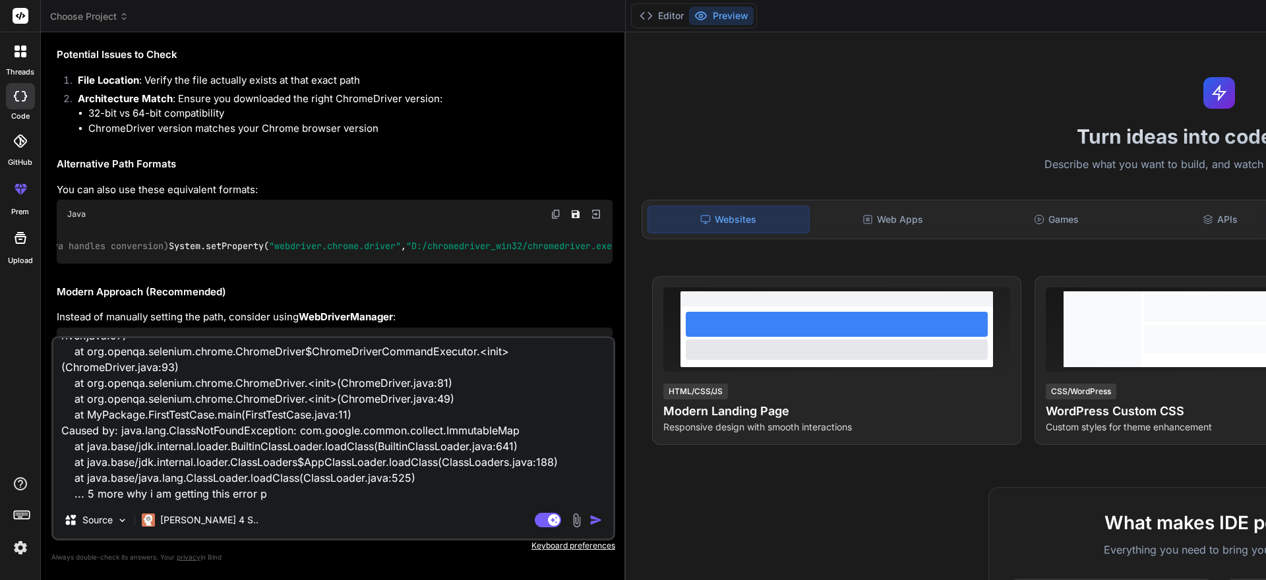
type textarea "Exception in thread "main" java.lang.NoClassDefFoundError: com/google/common/co…"
type textarea "x"
type textarea "Exception in thread "main" java.lang.NoClassDefFoundError: com/google/common/co…"
type textarea "x"
type textarea "Exception in thread "main" java.lang.NoClassDefFoundError: com/google/common/co…"
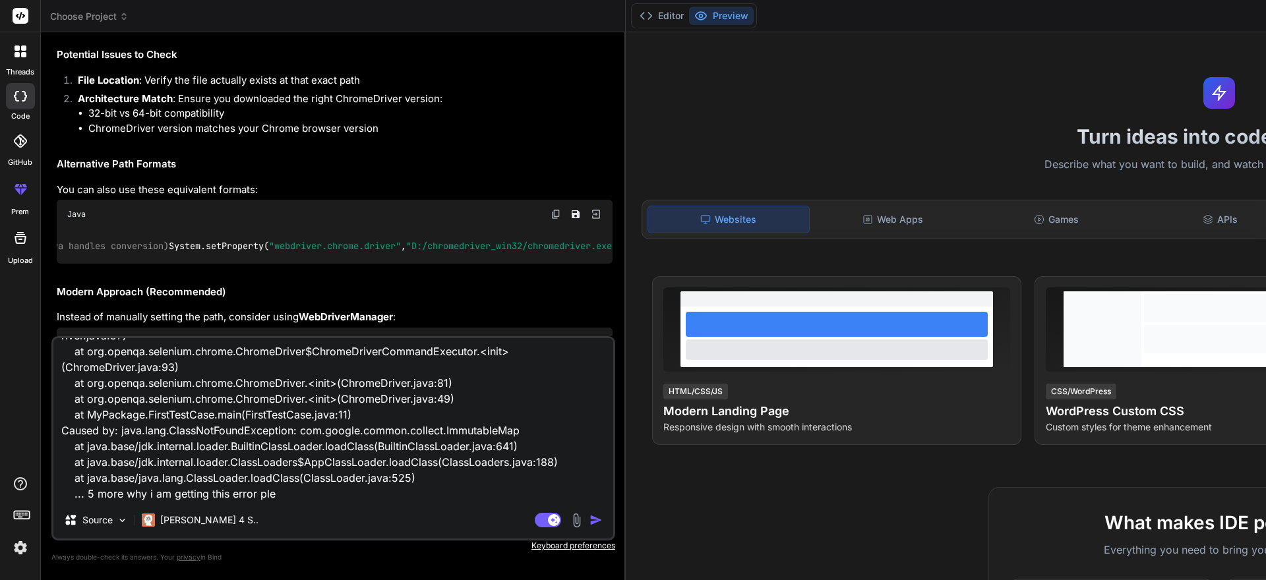
type textarea "x"
type textarea "Exception in thread "main" java.lang.NoClassDefFoundError: com/google/common/co…"
type textarea "x"
type textarea "Exception in thread "main" java.lang.NoClassDefFoundError: com/google/common/co…"
type textarea "x"
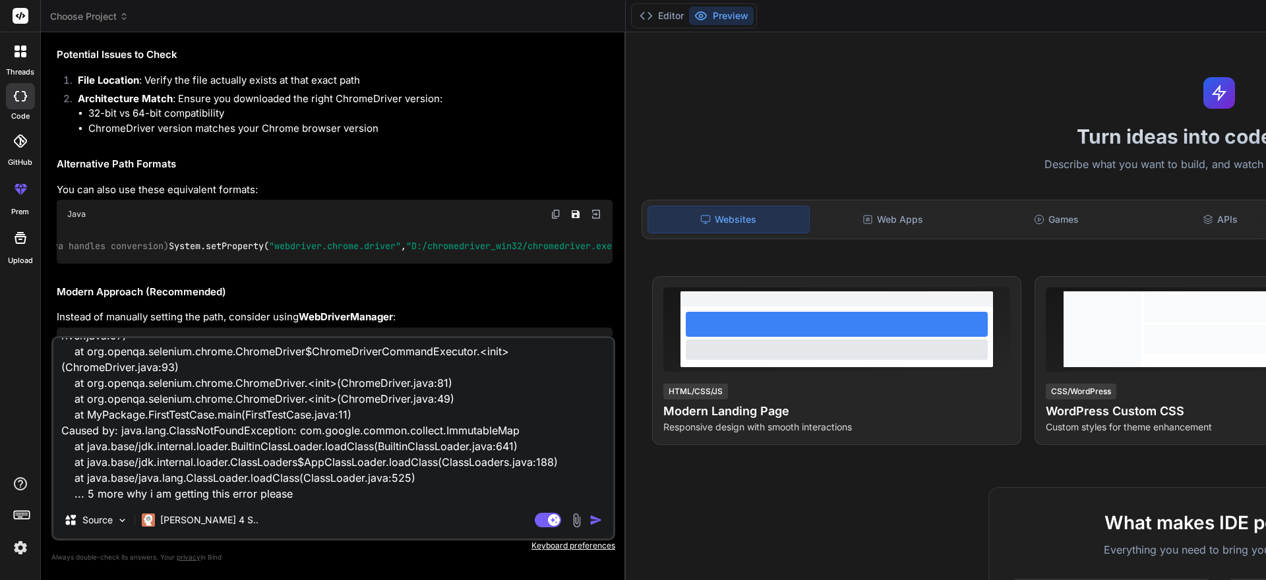
type textarea "Exception in thread "main" java.lang.NoClassDefFoundError: com/google/common/co…"
type textarea "x"
type textarea "Exception in thread "main" java.lang.NoClassDefFoundError: com/google/common/co…"
type textarea "x"
type textarea "Exception in thread "main" java.lang.NoClassDefFoundError: com/google/common/co…"
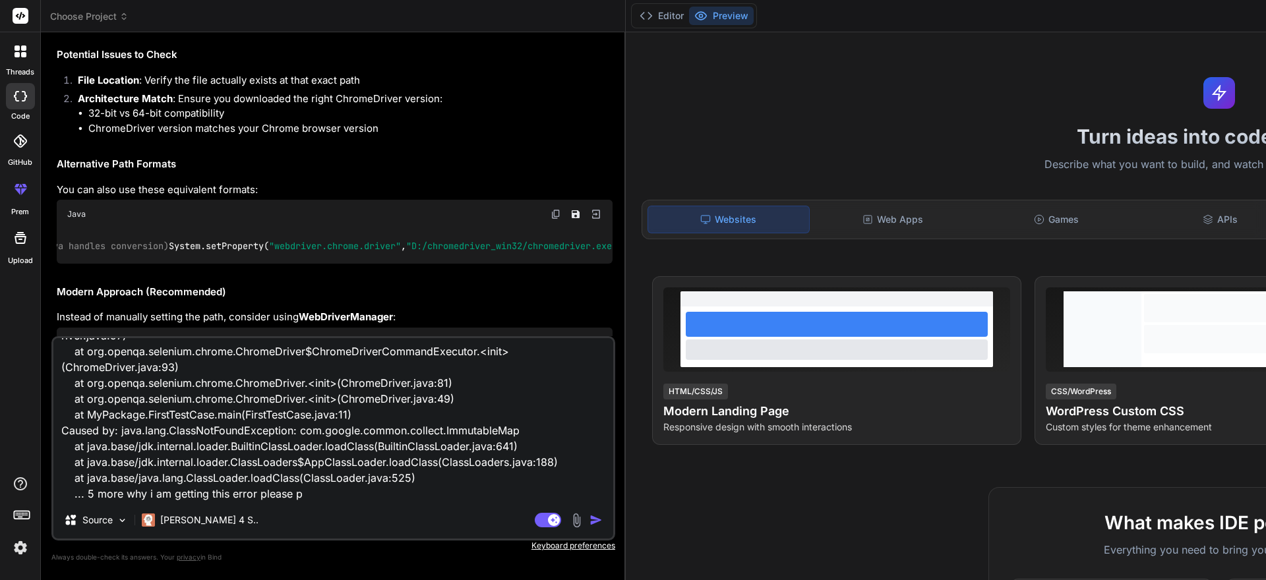
type textarea "x"
type textarea "Exception in thread "main" java.lang.NoClassDefFoundError: com/google/common/co…"
type textarea "x"
type textarea "Exception in thread "main" java.lang.NoClassDefFoundError: com/google/common/co…"
type textarea "x"
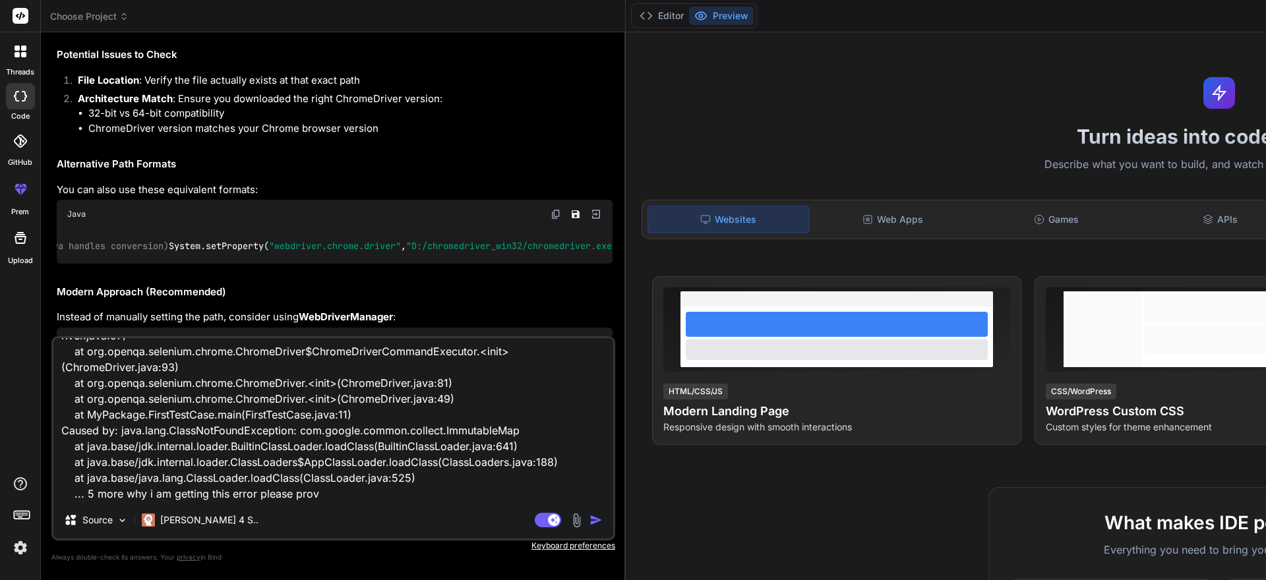
type textarea "Exception in thread "main" java.lang.NoClassDefFoundError: com/google/common/co…"
type textarea "x"
type textarea "Exception in thread "main" java.lang.NoClassDefFoundError: com/google/common/co…"
type textarea "x"
type textarea "Exception in thread "main" java.lang.NoClassDefFoundError: com/google/common/co…"
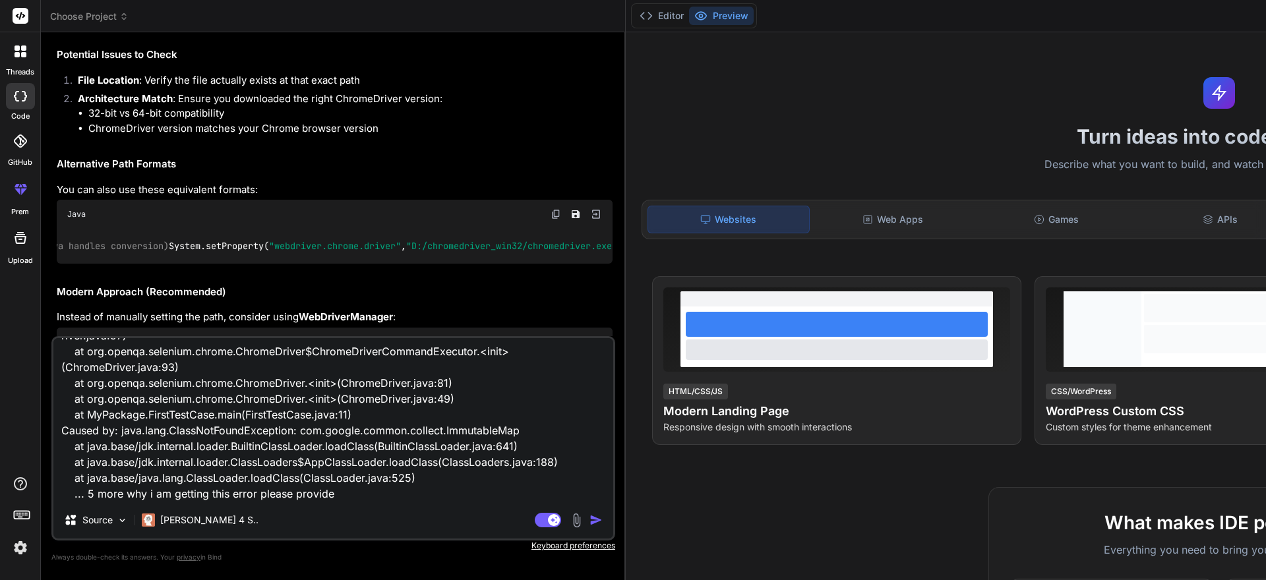
type textarea "x"
type textarea "Exception in thread "main" java.lang.NoClassDefFoundError: com/google/common/co…"
type textarea "x"
type textarea "Exception in thread "main" java.lang.NoClassDefFoundError: com/google/common/co…"
type textarea "x"
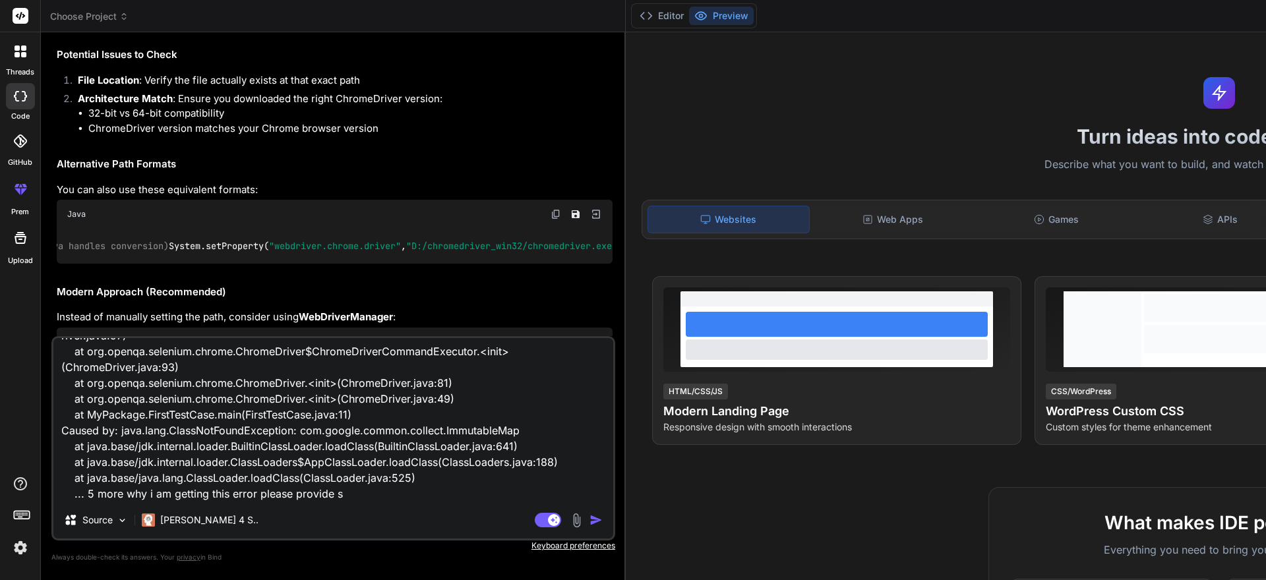
type textarea "Exception in thread "main" java.lang.NoClassDefFoundError: com/google/common/co…"
type textarea "x"
type textarea "Exception in thread "main" java.lang.NoClassDefFoundError: com/google/common/co…"
type textarea "x"
type textarea "Exception in thread "main" java.lang.NoClassDefFoundError: com/google/common/co…"
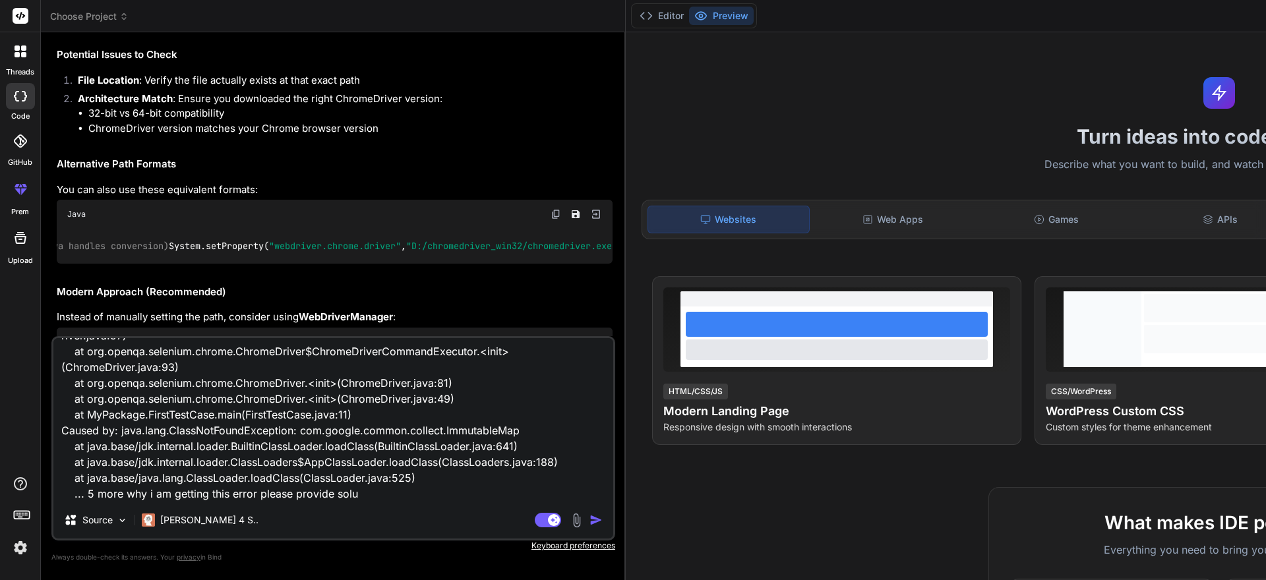
type textarea "x"
type textarea "Exception in thread "main" java.lang.NoClassDefFoundError: com/google/common/co…"
type textarea "x"
type textarea "Exception in thread "main" java.lang.NoClassDefFoundError: com/google/common/co…"
type textarea "x"
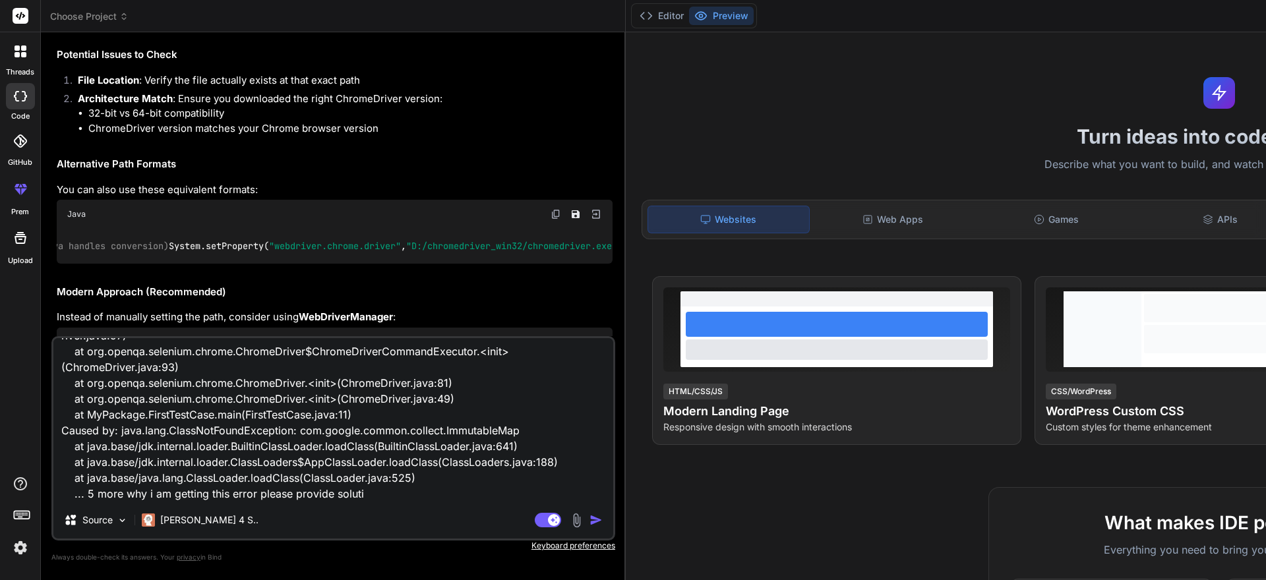
type textarea "Exception in thread "main" java.lang.NoClassDefFoundError: com/google/common/co…"
type textarea "x"
type textarea "Exception in thread "main" java.lang.NoClassDefFoundError: com/google/common/co…"
type textarea "x"
type textarea "Exception in thread "main" java.lang.NoClassDefFoundError: com/google/common/co…"
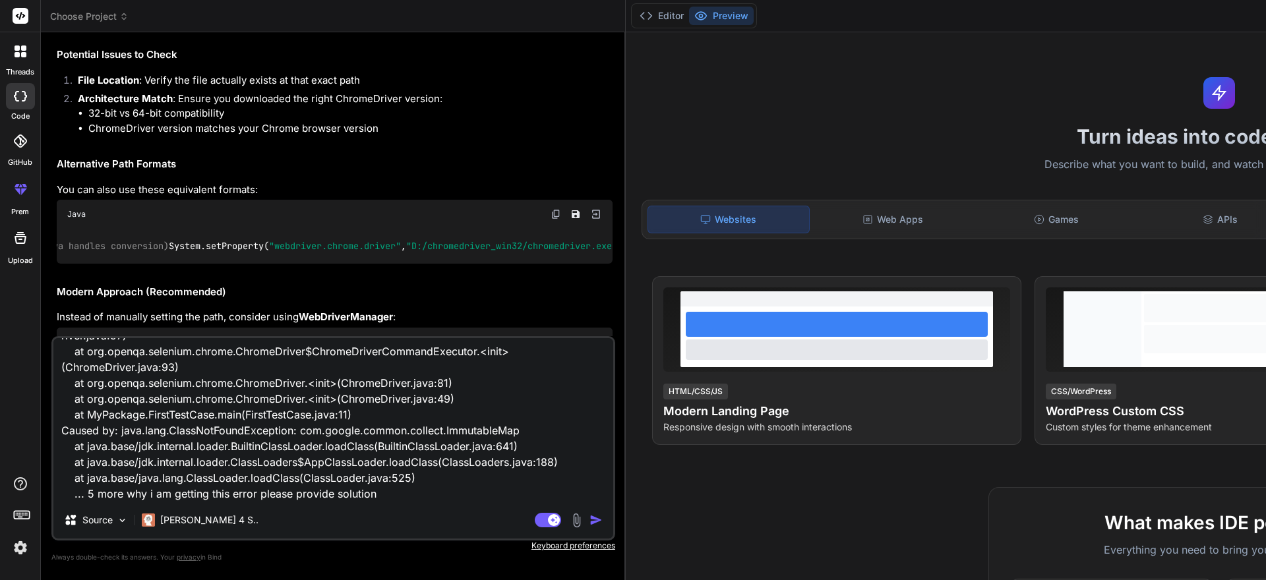
click at [590, 521] on img "button" at bounding box center [596, 520] width 13 height 13
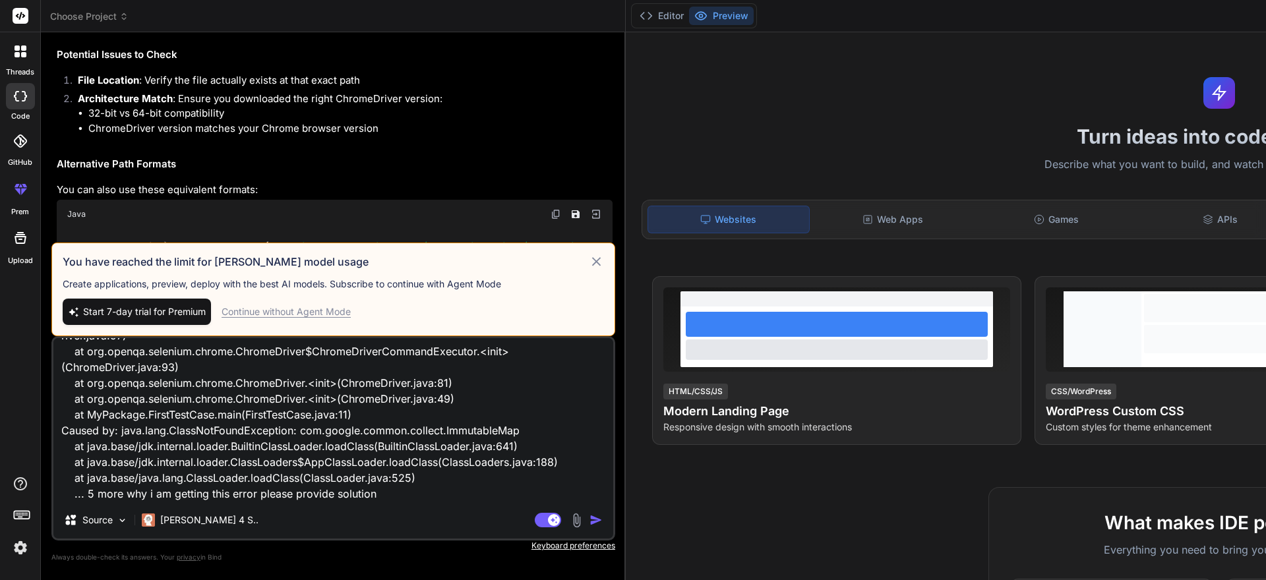
click at [592, 257] on icon at bounding box center [596, 261] width 9 height 9
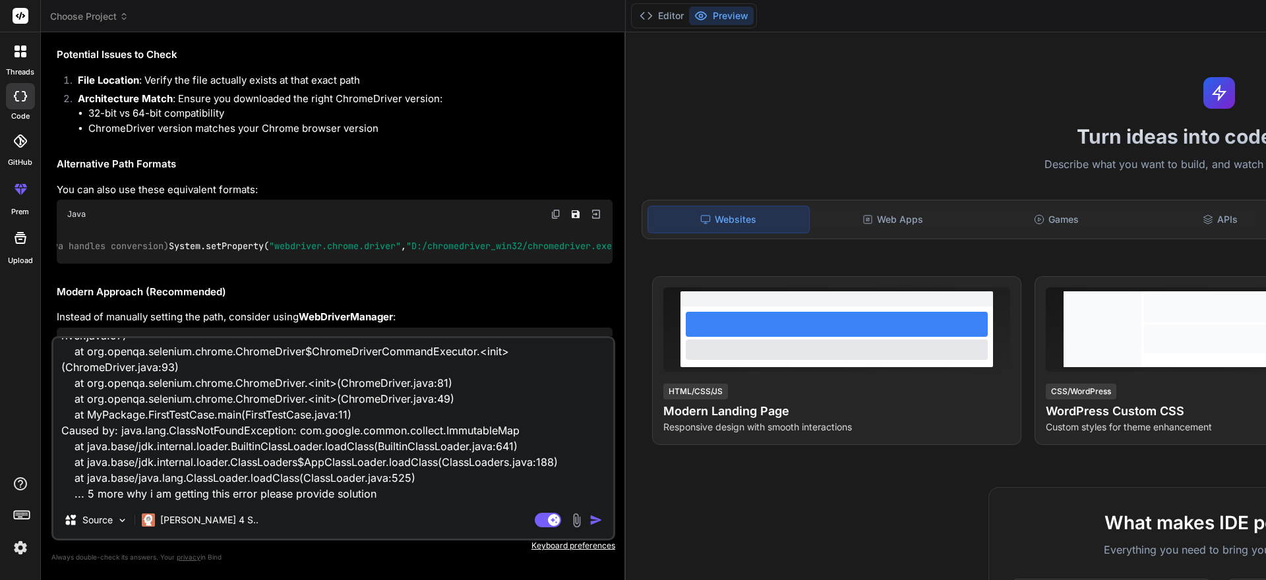
click at [590, 520] on img "button" at bounding box center [596, 520] width 13 height 13
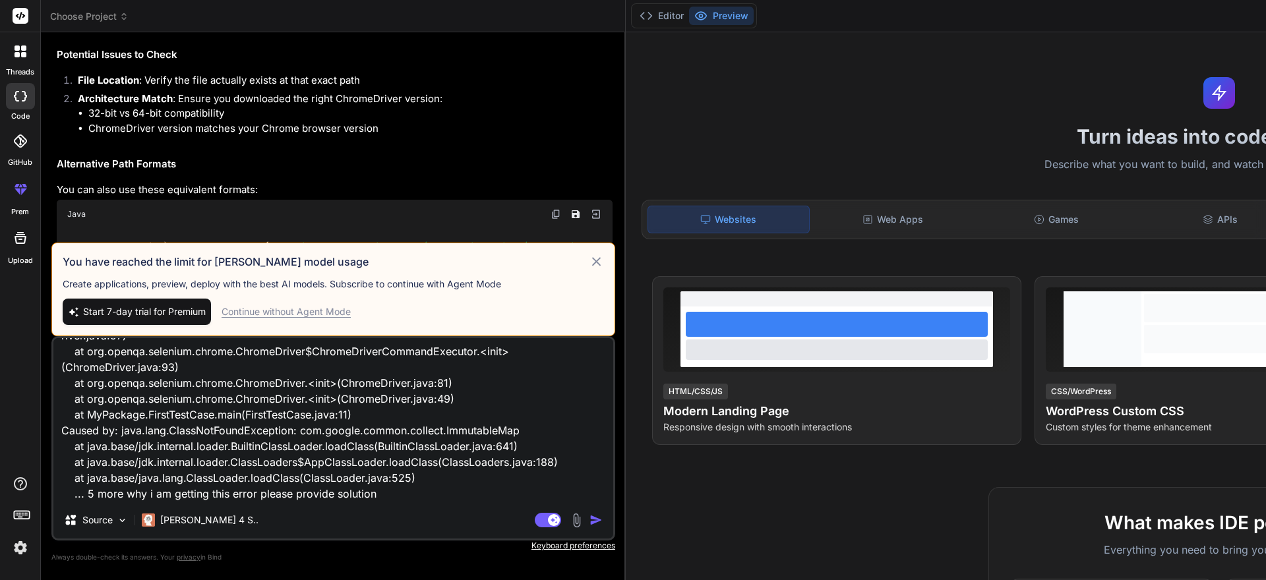
click at [303, 313] on div "Continue without Agent Mode" at bounding box center [286, 311] width 129 height 13
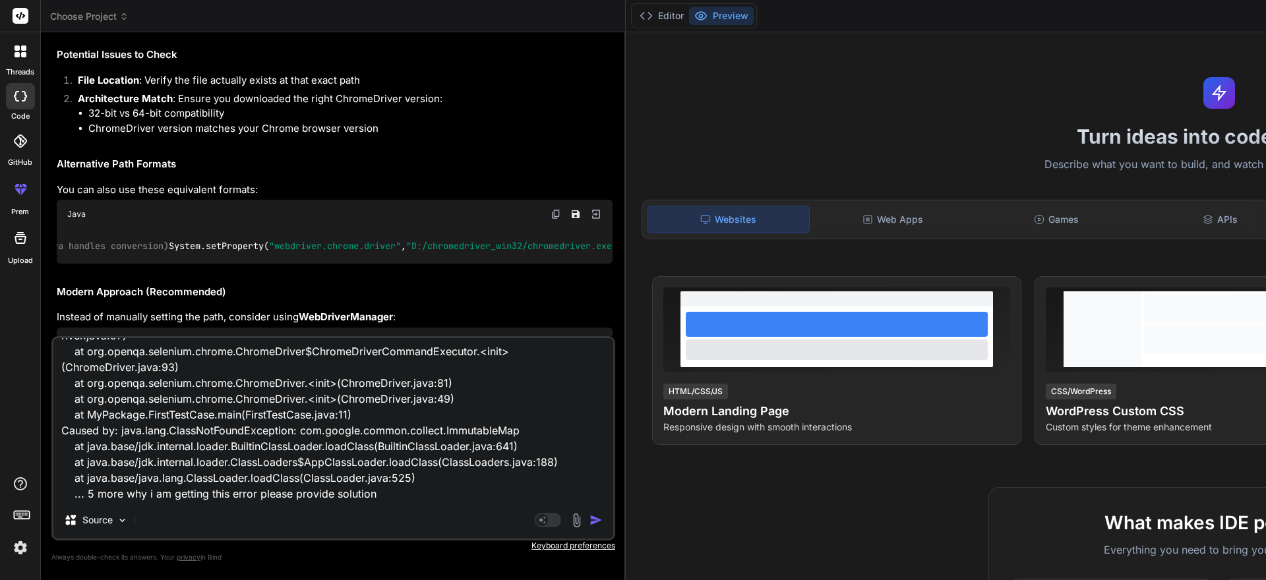
click at [590, 521] on img "button" at bounding box center [596, 520] width 13 height 13
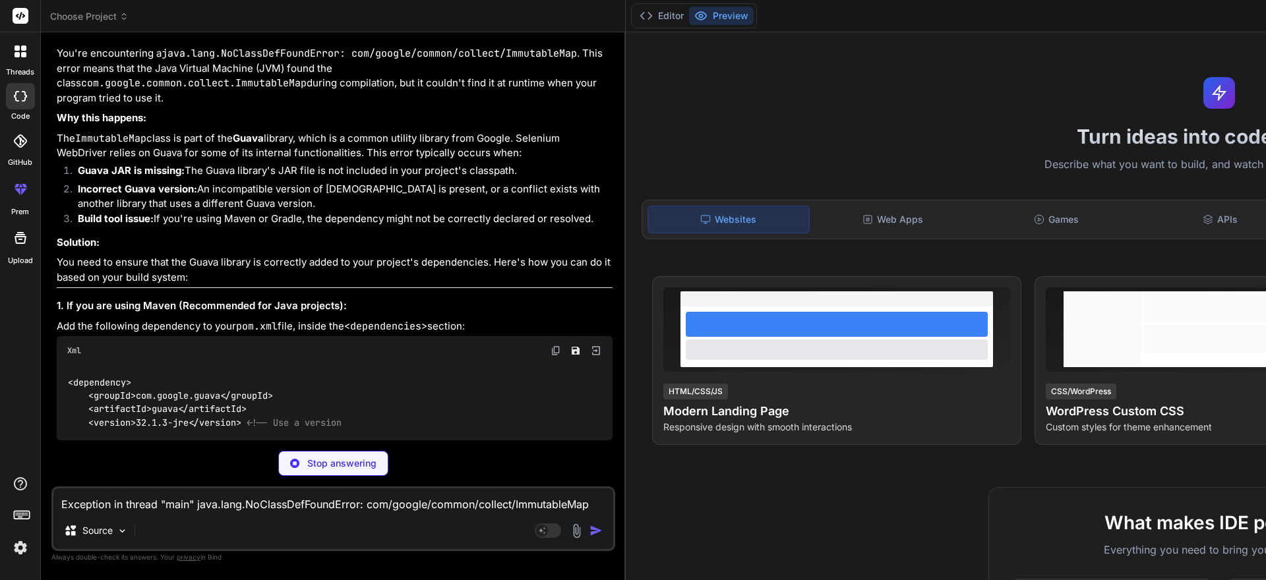
scroll to position [1349, 0]
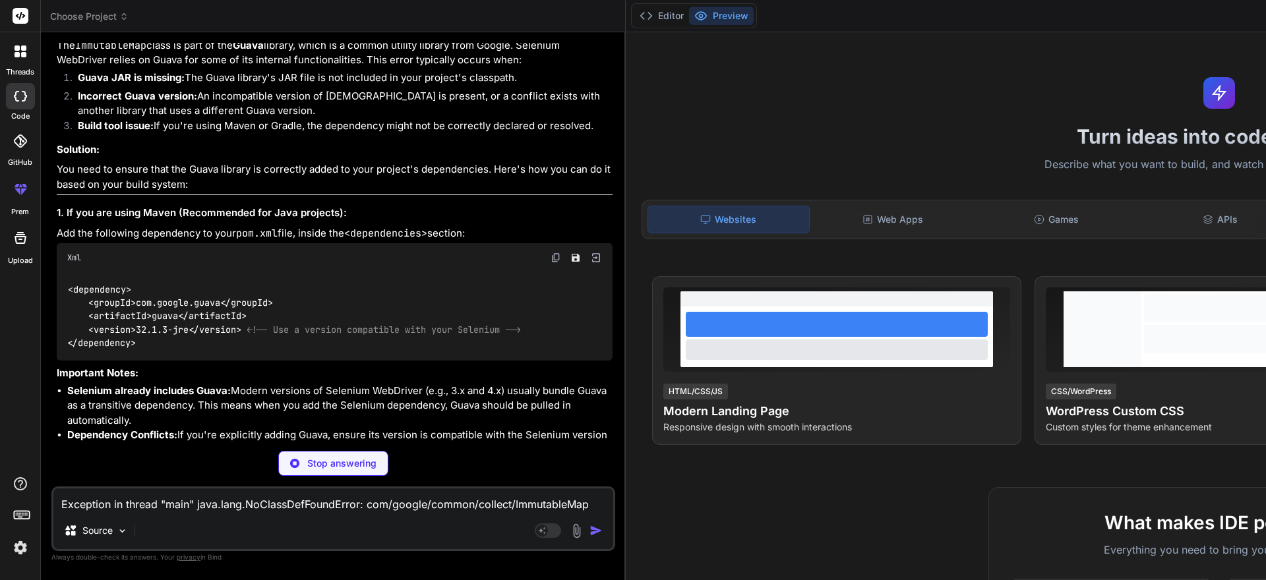
type textarea "x"
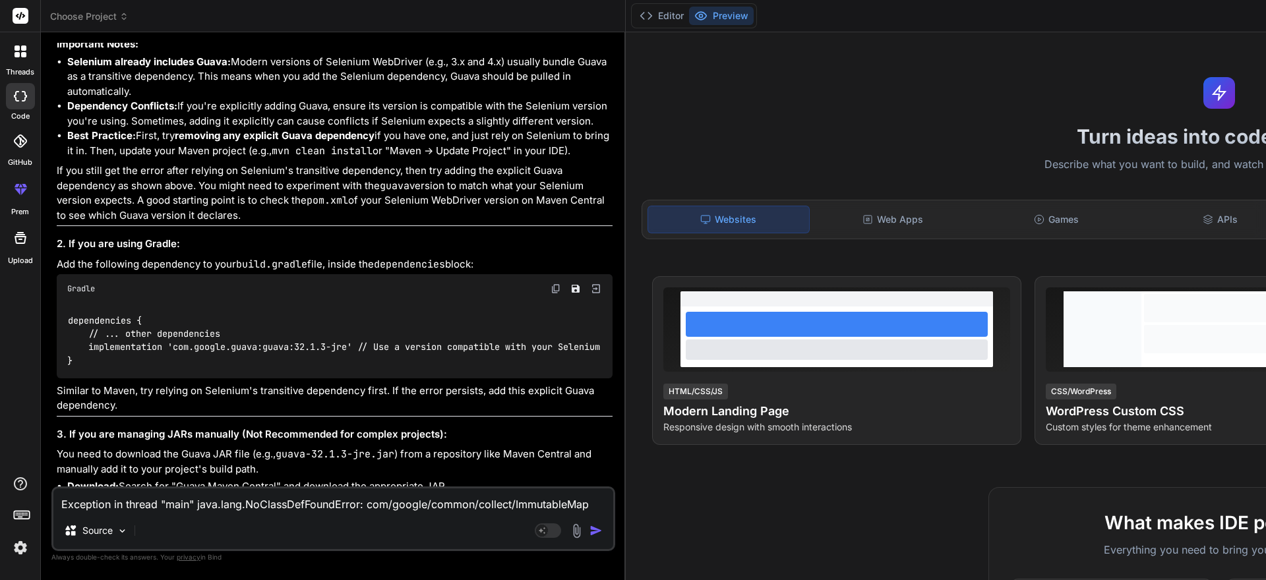
scroll to position [1679, 0]
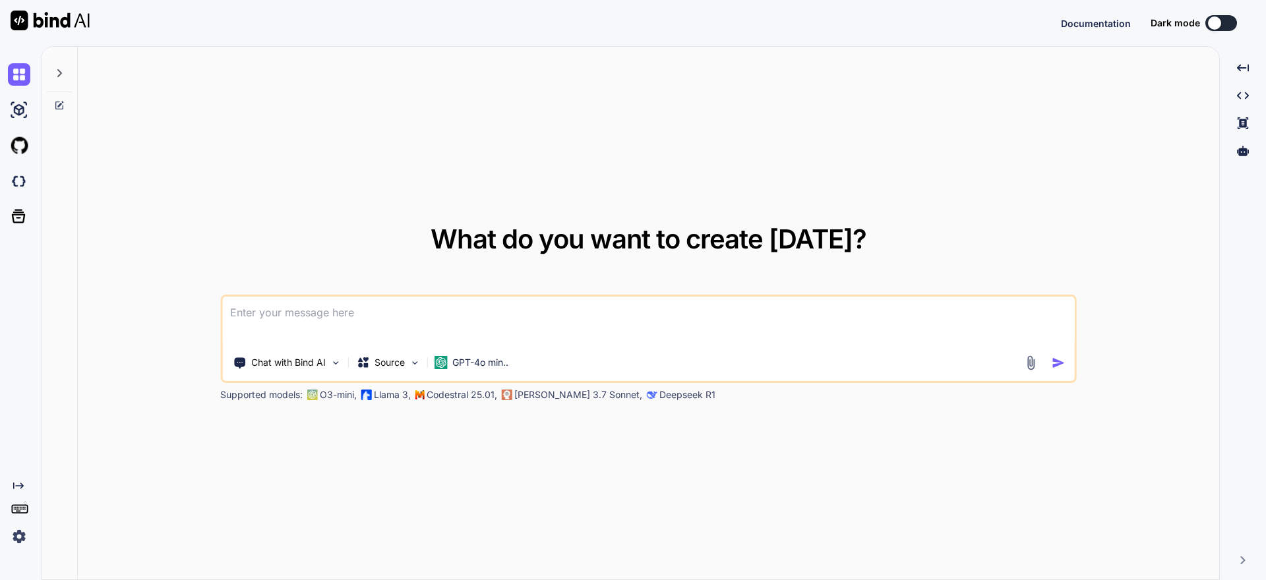
type textarea "x"
click at [276, 321] on textarea at bounding box center [648, 321] width 853 height 49
type textarea "x"
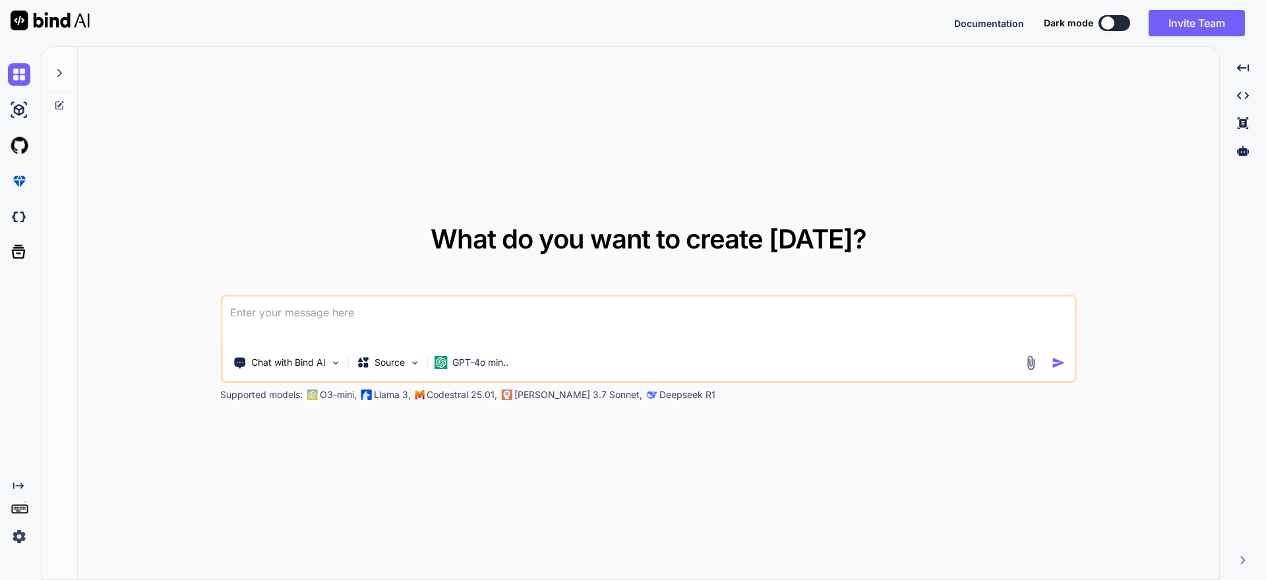
click at [302, 315] on textarea at bounding box center [648, 321] width 853 height 49
paste textarea "package MyPackage; import org.openqa.selenium.WebDriver; import org.openqa.sele…"
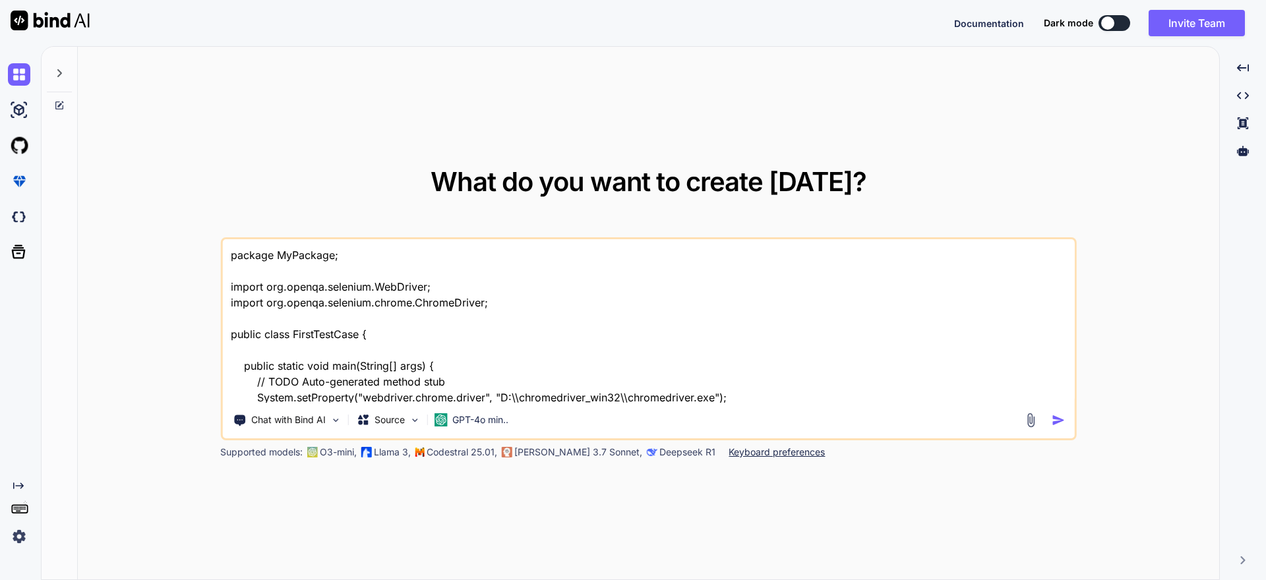
scroll to position [160, 0]
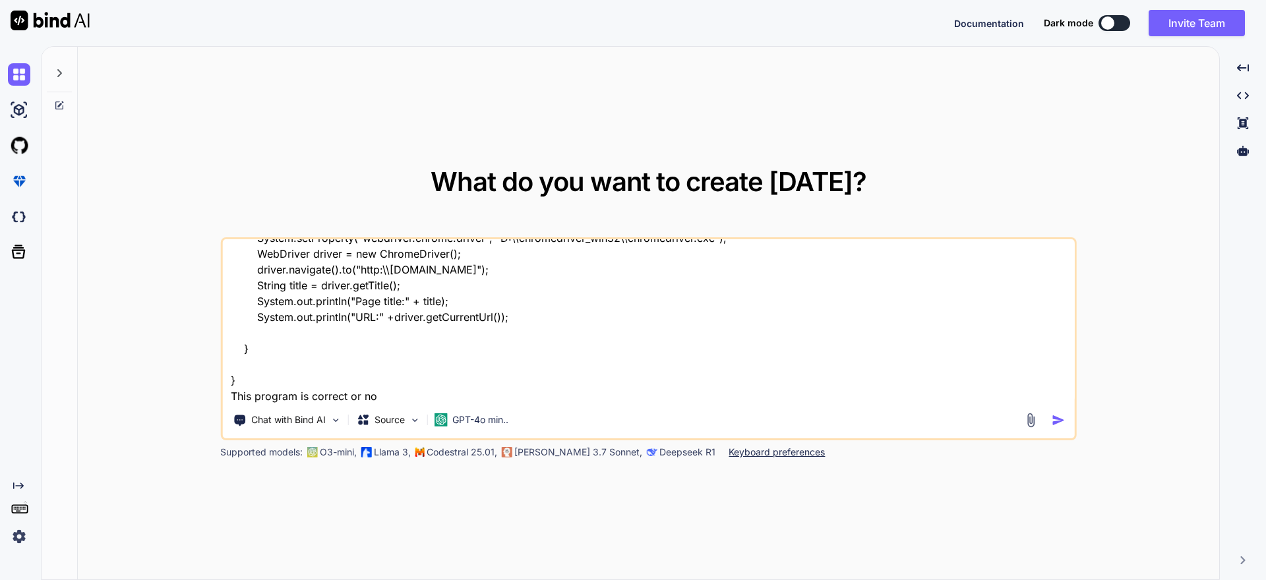
type textarea "package MyPackage; import org.openqa.selenium.WebDriver; import org.openqa.sele…"
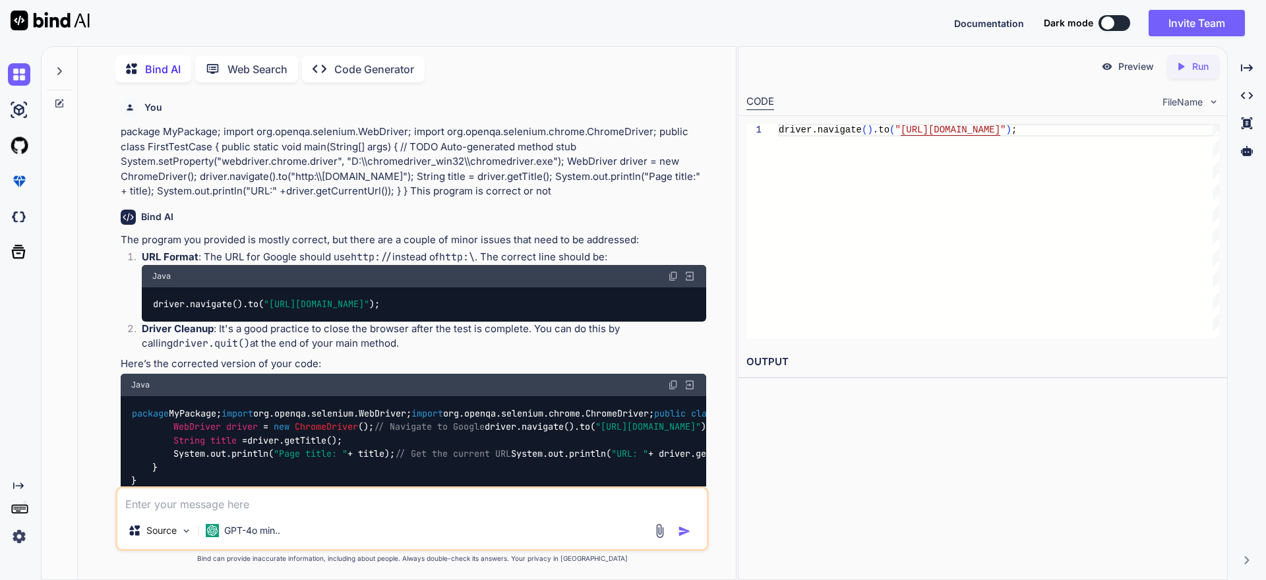
drag, startPoint x: 133, startPoint y: 414, endPoint x: 85, endPoint y: 411, distance: 47.6
click at [85, 411] on div "Bind AI Web Search Created with Pixso. Code Generator You package MyPackage; im…" at bounding box center [407, 315] width 658 height 530
copy code "package MyPackage; import org.openqa.selenium.WebDriver; import org.openqa.sele…"
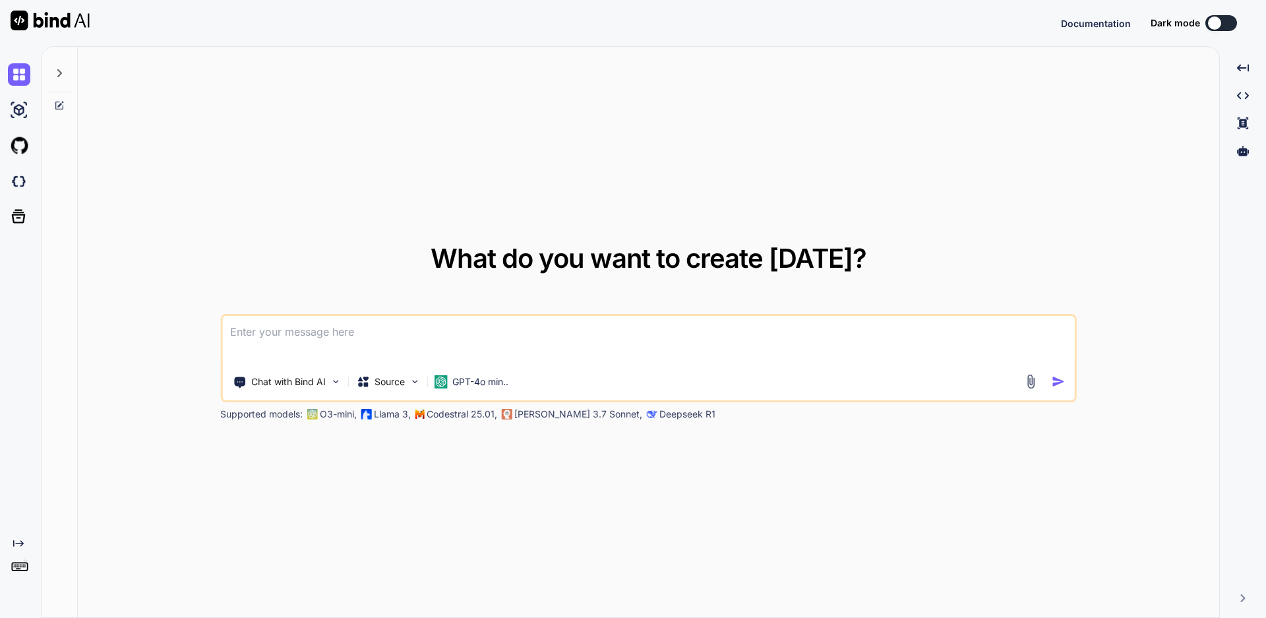
type textarea "x"
type textarea "package MyPackage; import org.openqa.selenium.WebDriver; import org.openqa.sele…"
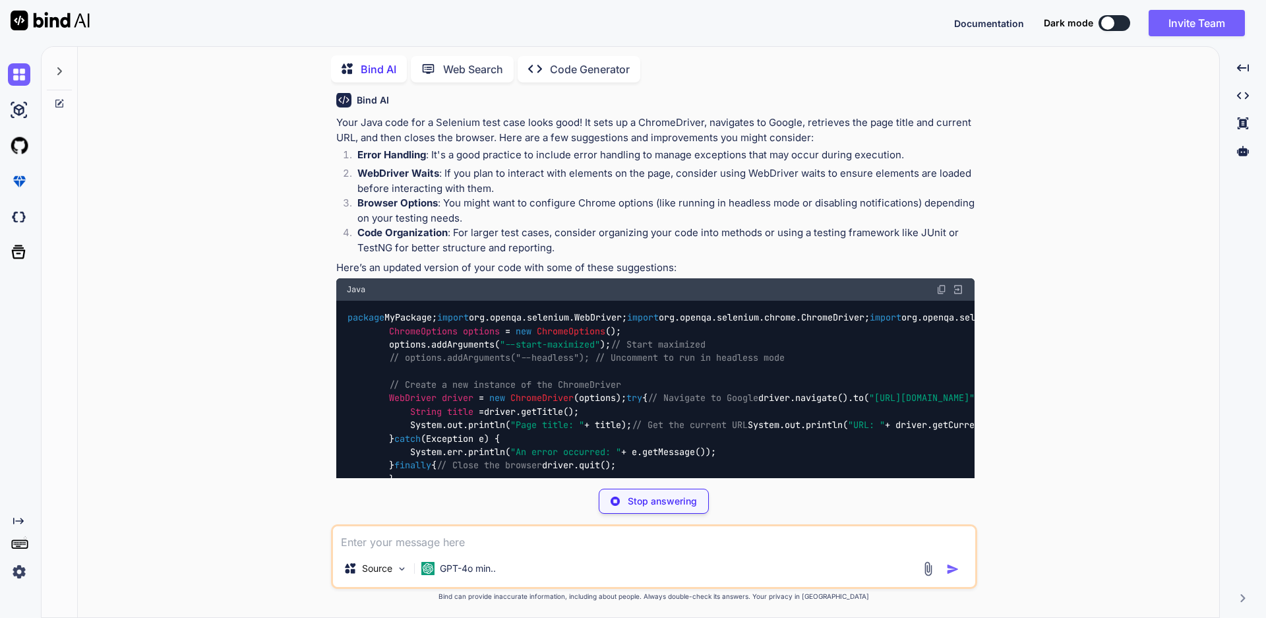
scroll to position [147, 0]
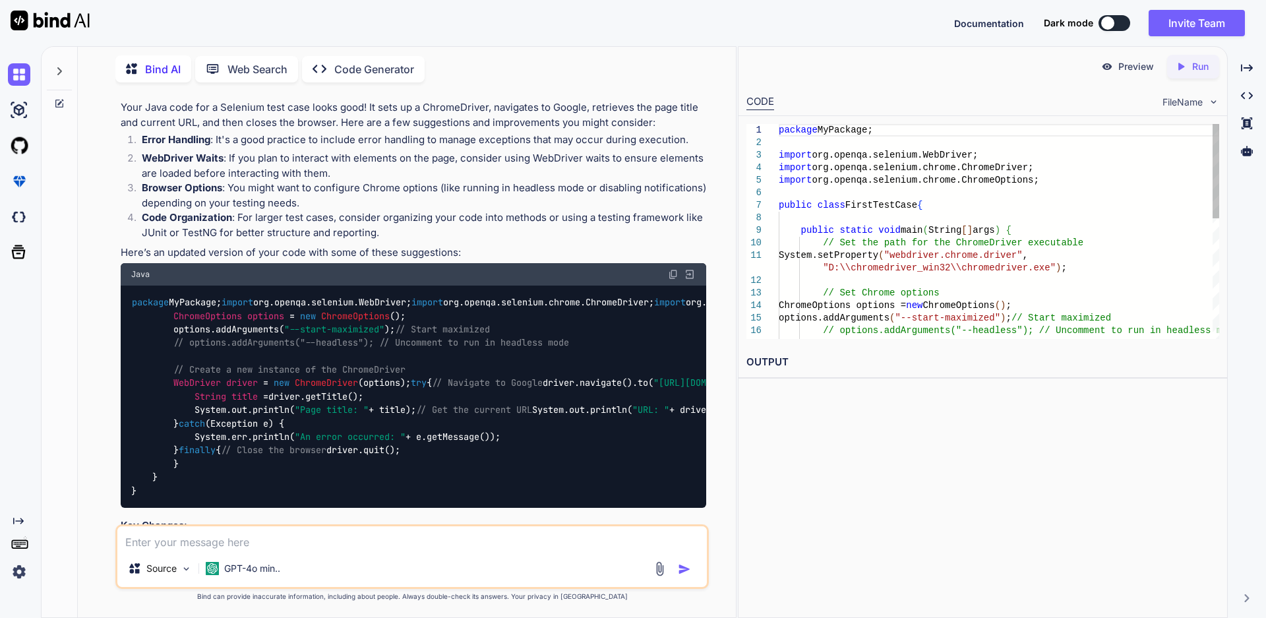
type textarea "x"
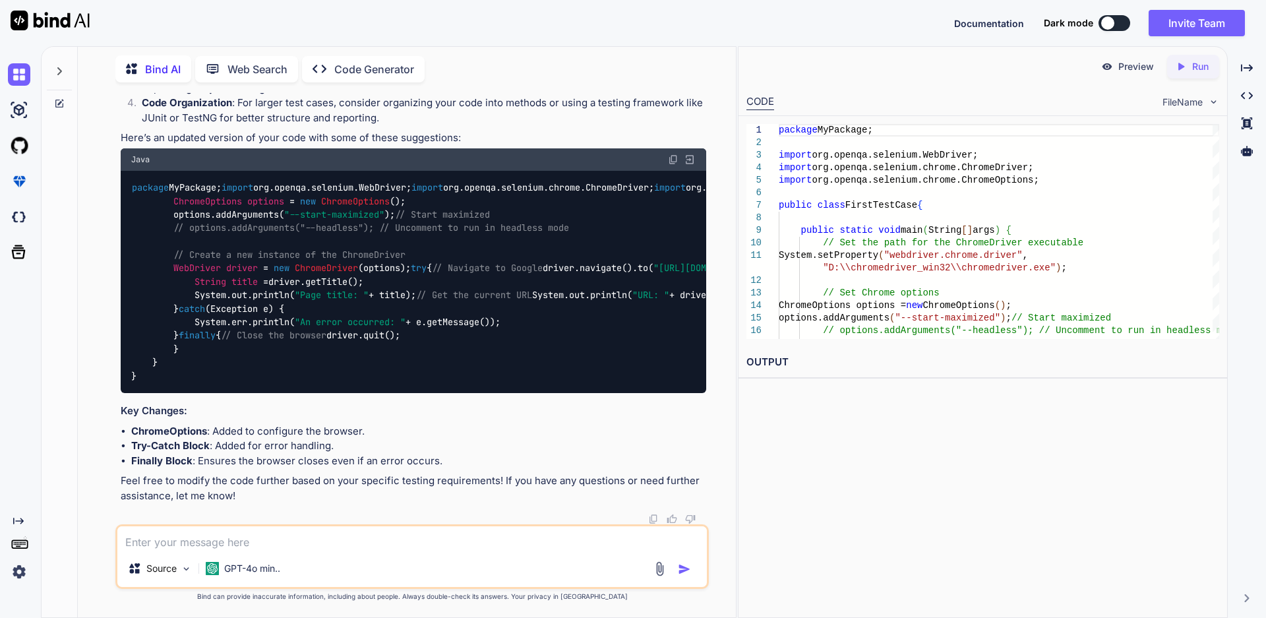
scroll to position [0, 0]
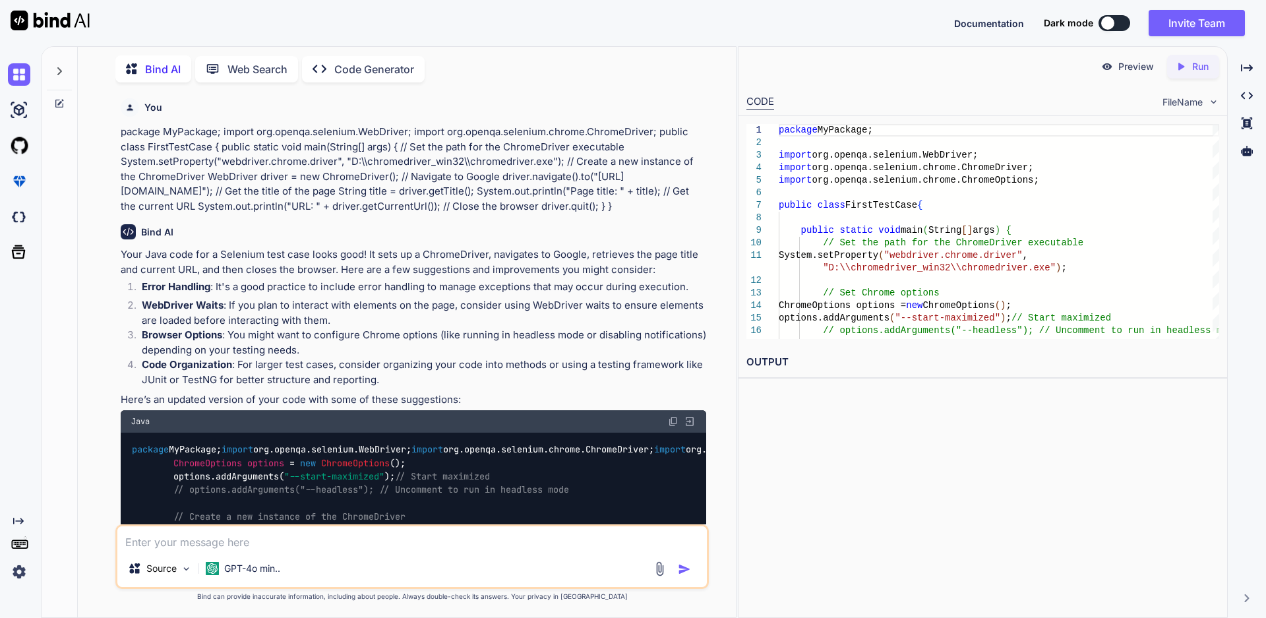
drag, startPoint x: 142, startPoint y: 379, endPoint x: 129, endPoint y: 458, distance: 79.6
click at [129, 458] on div "package MyPackage; import org.openqa.selenium.WebDriver; import org.openqa.sele…" at bounding box center [414, 544] width 586 height 223
copy code "package MyPackage; import org.openqa.selenium.WebDriver; import org.openqa.sele…"
click at [161, 541] on textarea at bounding box center [412, 538] width 590 height 24
paste textarea "Exception in thread "main" java.lang.NoClassDefFoundError: com/google/common/co…"
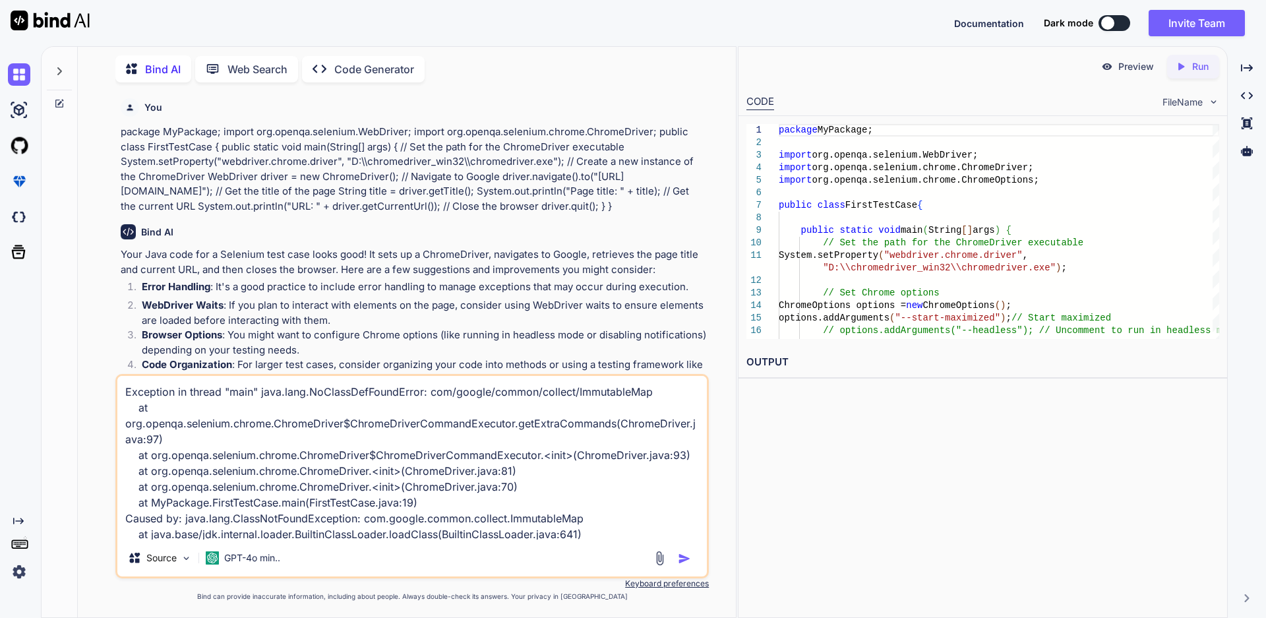
scroll to position [65, 0]
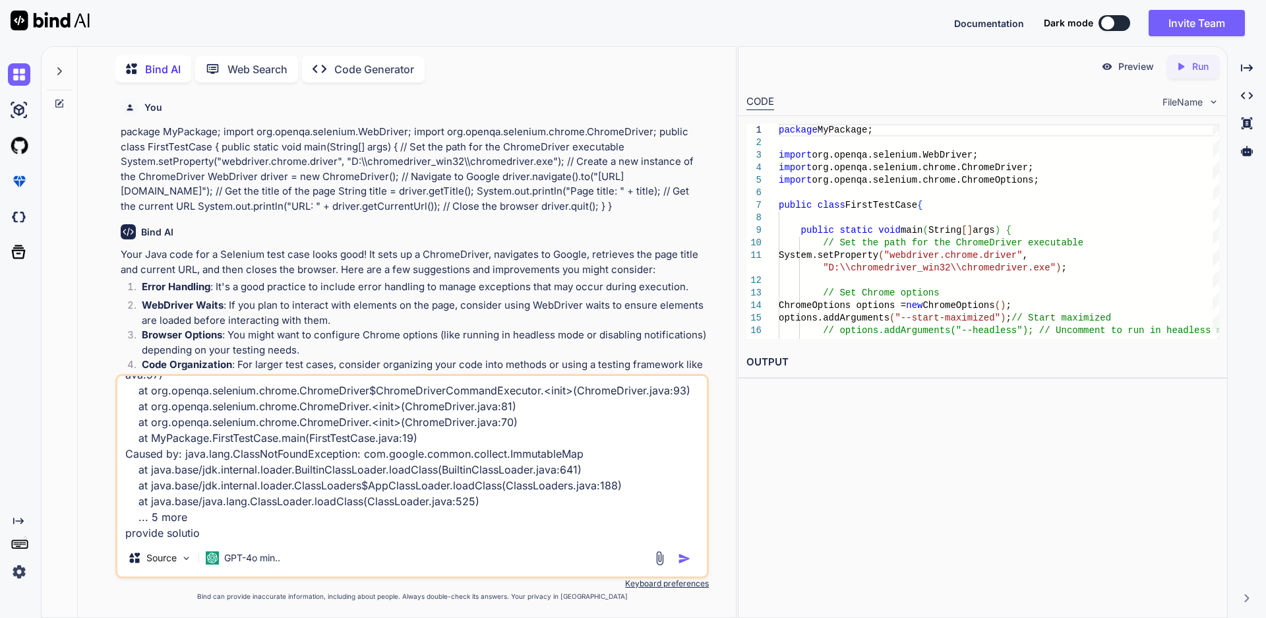
type textarea "Exception in thread "main" java.lang.NoClassDefFoundError: com/google/common/co…"
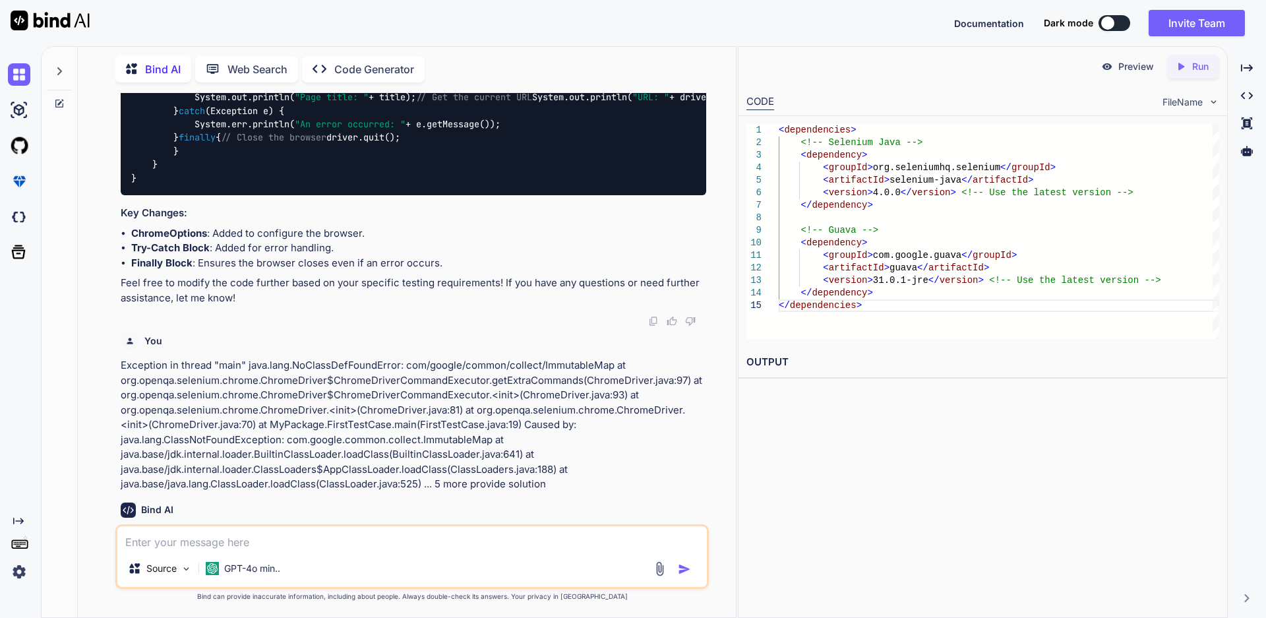
scroll to position [462, 0]
drag, startPoint x: 427, startPoint y: 355, endPoint x: 192, endPoint y: 325, distance: 236.8
click at [194, 183] on code "package MyPackage; import org.openqa.selenium.WebDriver; import org.openqa.sele…" at bounding box center [1105, 82] width 1948 height 202
copy code "// Get the title of the page String title = driver.getTitle(); System.out.print…"
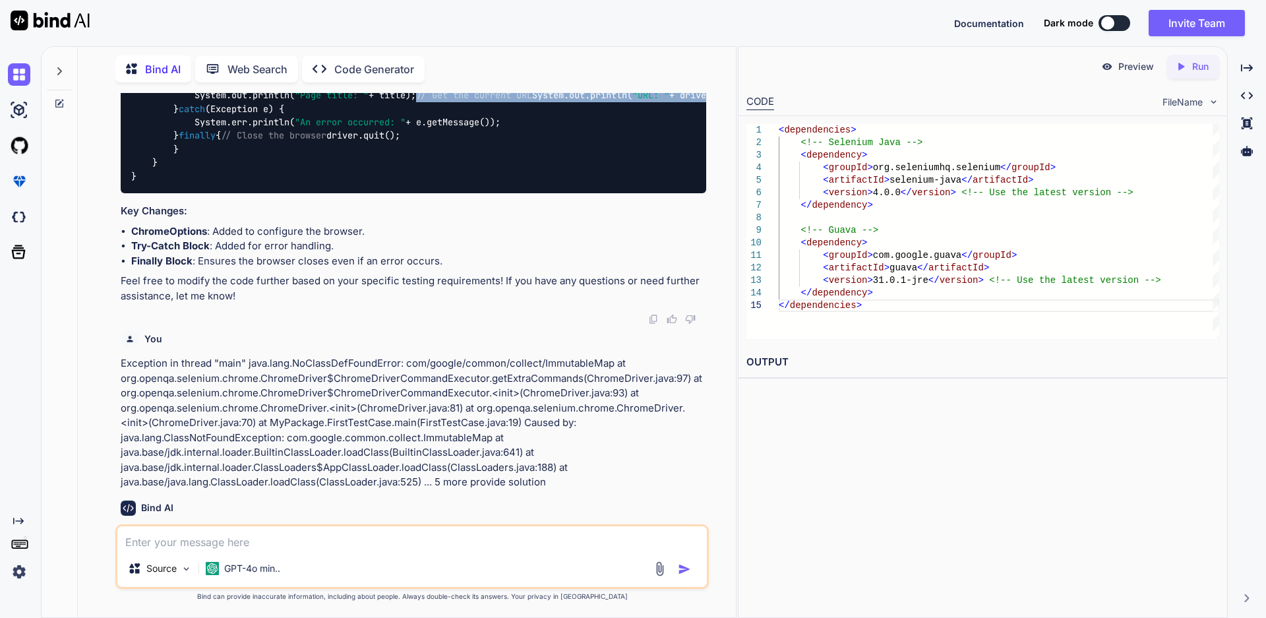
drag, startPoint x: 484, startPoint y: 390, endPoint x: 194, endPoint y: 383, distance: 290.3
click at [194, 194] on div "package MyPackage; import org.openqa.selenium.WebDriver; import org.openqa.sele…" at bounding box center [414, 82] width 586 height 223
copy code "// Get the current URL System.out.println( "URL: " + driver.getCurrentUrl());"
click at [483, 194] on div "package MyPackage; import org.openqa.selenium.WebDriver; import org.openqa.sele…" at bounding box center [414, 82] width 586 height 223
click at [881, 292] on div "< dependencies > <!-- Selenium Java --> < dependency > < groupId > org.selenium…" at bounding box center [999, 231] width 441 height 215
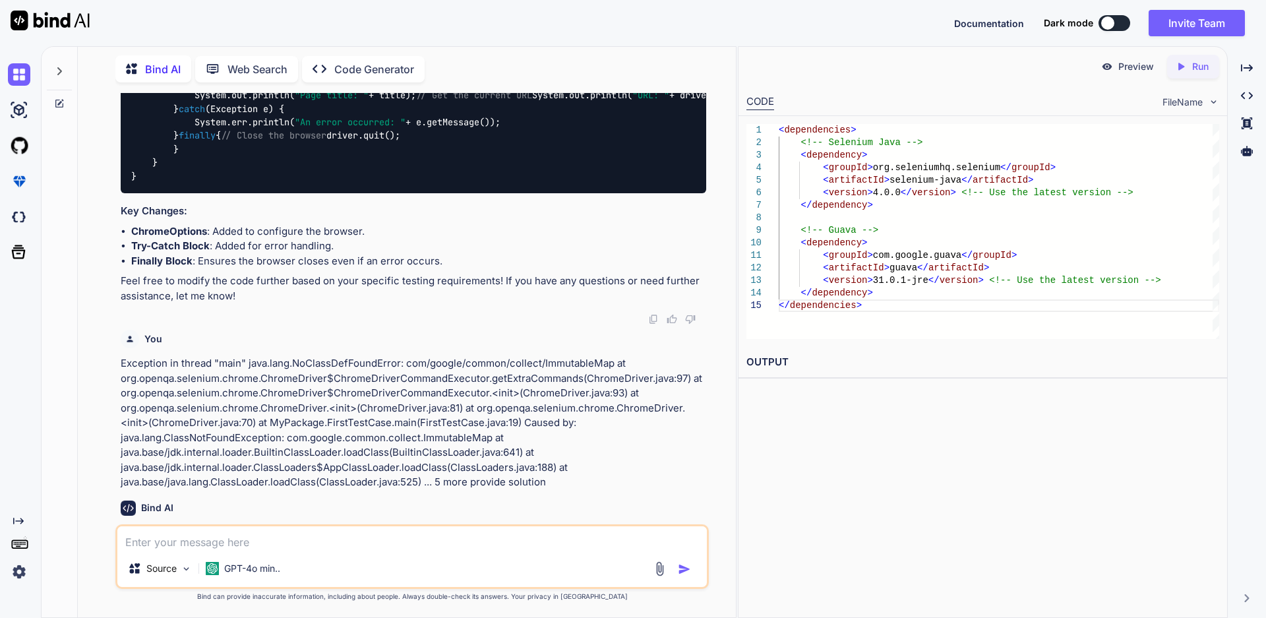
scroll to position [0, 0]
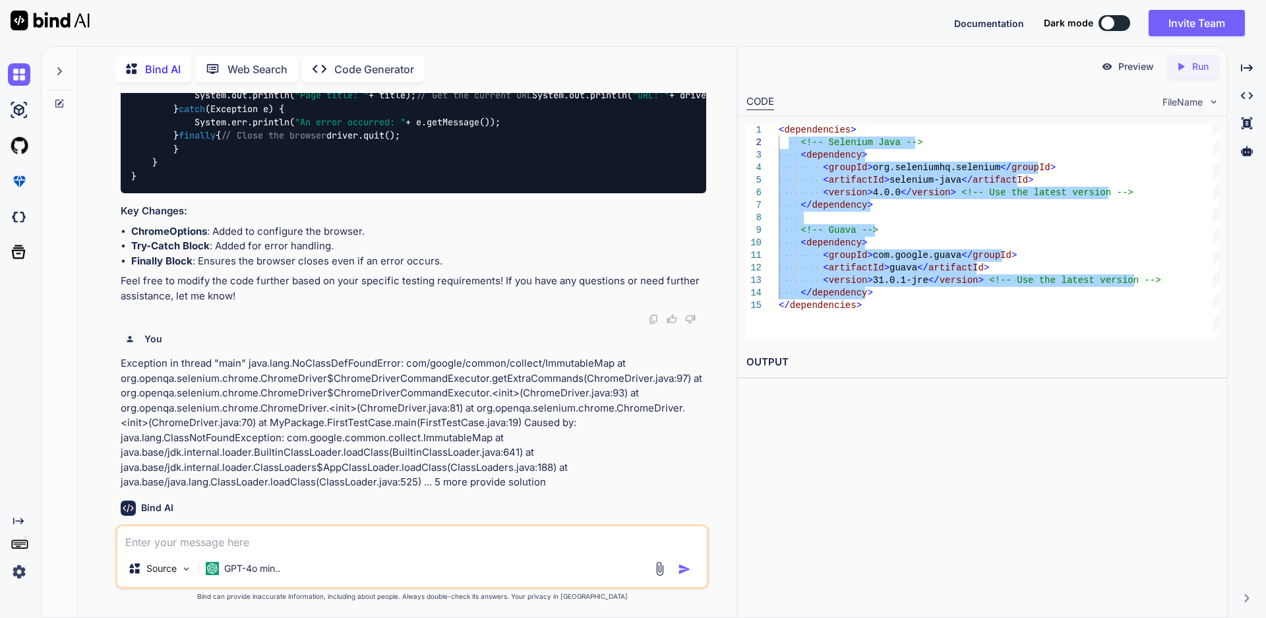
drag, startPoint x: 867, startPoint y: 292, endPoint x: 789, endPoint y: 146, distance: 165.2
click at [789, 146] on div "< dependencies > <!-- Selenium Java --> < dependency > < groupId > org.selenium…" at bounding box center [999, 231] width 441 height 215
type textarea "<dependencies> <!-- Selenium Java --> <dependency> <groupId>org.seleniumhq.sele…"
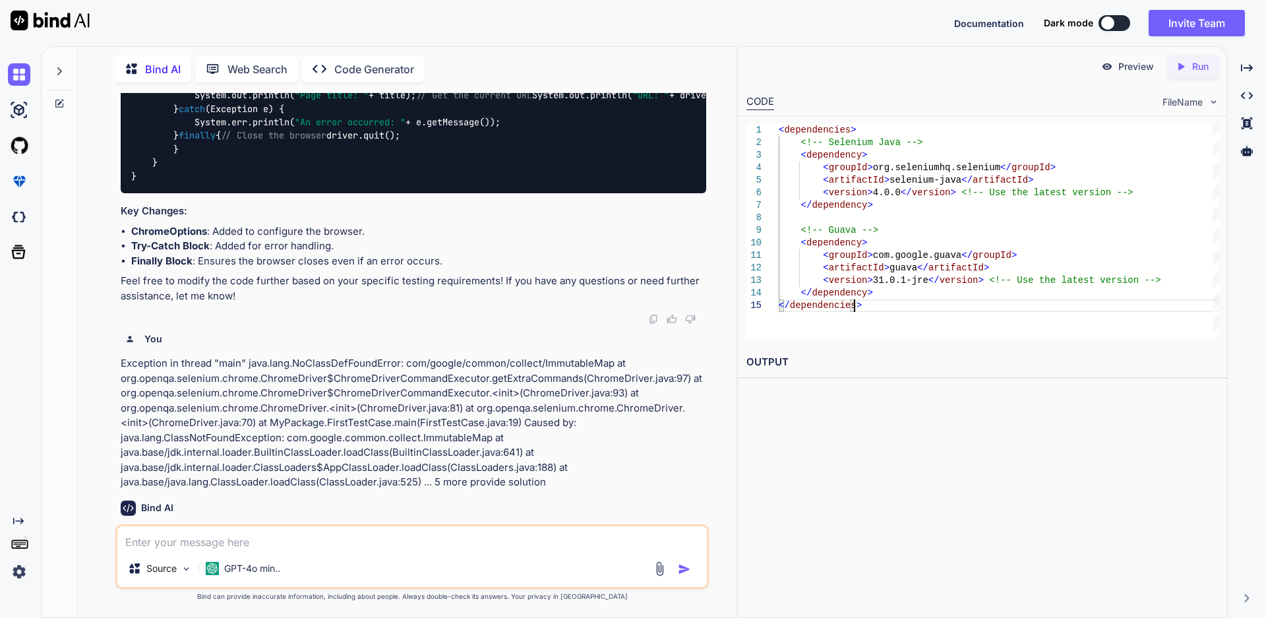
click at [914, 314] on div "< dependencies > <!-- Selenium Java --> < dependency > < groupId > org.selenium…" at bounding box center [999, 231] width 441 height 215
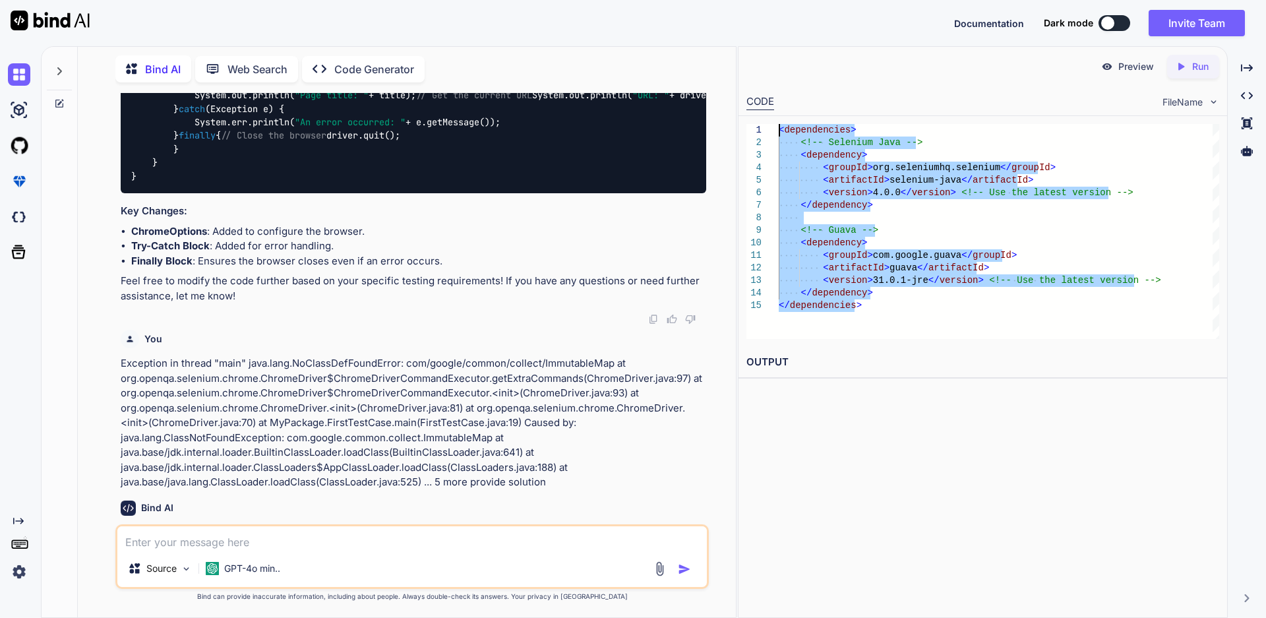
drag, startPoint x: 873, startPoint y: 310, endPoint x: 776, endPoint y: 131, distance: 204.2
click at [779, 131] on div "< dependencies > <!-- Selenium Java --> < dependency > < groupId > org.selenium…" at bounding box center [999, 231] width 441 height 215
